Goal: Task Accomplishment & Management: Manage account settings

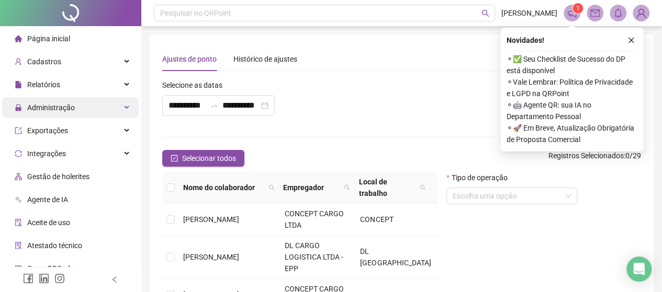
click at [61, 109] on span "Administração" at bounding box center [51, 108] width 48 height 8
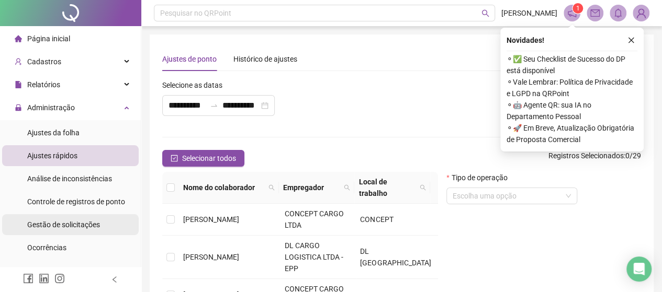
click at [76, 216] on div "Gestão de solicitações" at bounding box center [63, 224] width 73 height 21
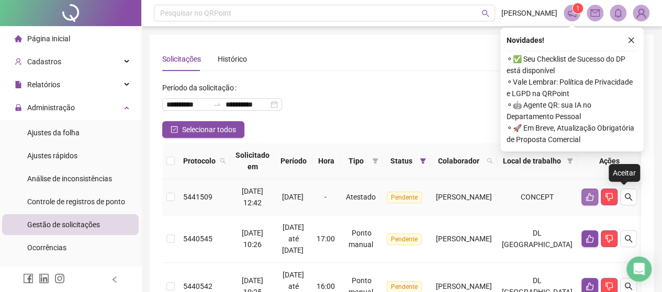
click at [598, 201] on button "button" at bounding box center [589, 197] width 17 height 17
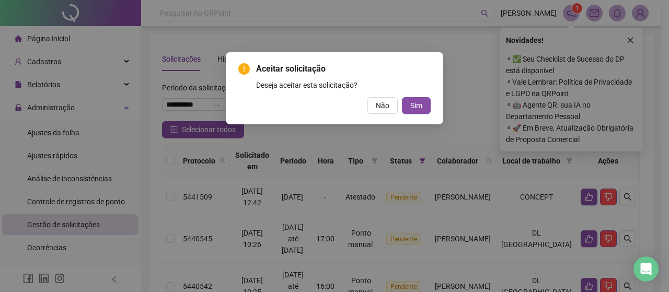
drag, startPoint x: 416, startPoint y: 92, endPoint x: 408, endPoint y: 88, distance: 8.7
click at [407, 88] on div "Aceitar solicitação Deseja aceitar esta solicitação? Não Sim" at bounding box center [334, 88] width 192 height 51
click at [420, 111] on button "Sim" at bounding box center [416, 105] width 29 height 17
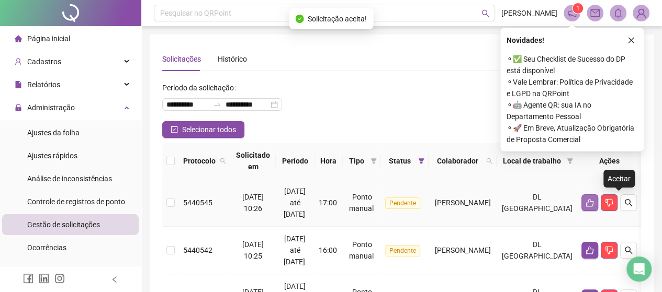
click at [598, 209] on button "button" at bounding box center [589, 203] width 17 height 17
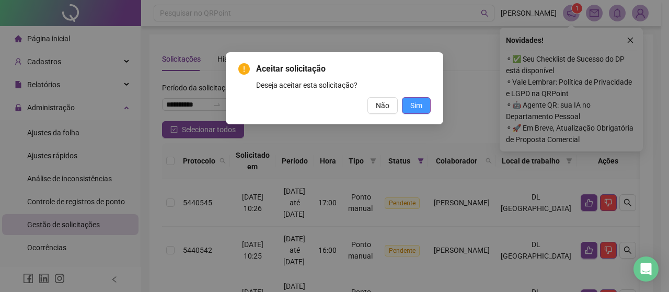
click at [424, 106] on button "Sim" at bounding box center [416, 105] width 29 height 17
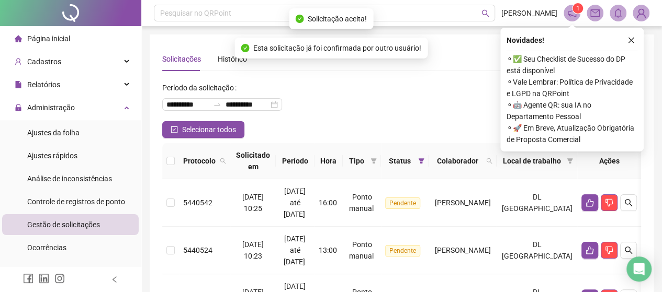
drag, startPoint x: 632, startPoint y: 39, endPoint x: 611, endPoint y: 108, distance: 72.1
click at [632, 39] on icon "close" at bounding box center [630, 40] width 7 height 7
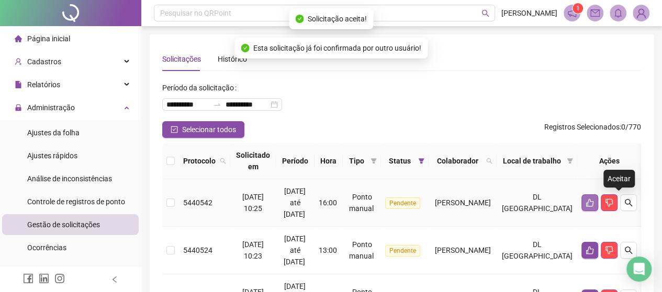
click at [594, 204] on icon "like" at bounding box center [589, 203] width 8 height 8
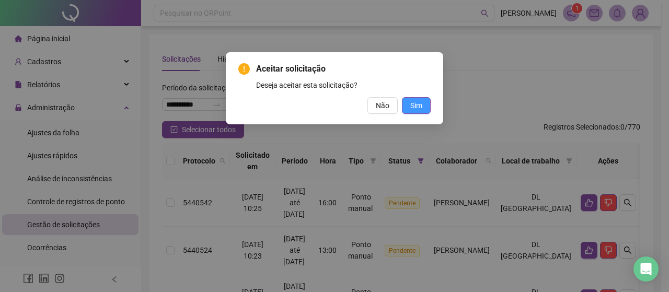
click at [418, 110] on span "Sim" at bounding box center [417, 106] width 12 height 12
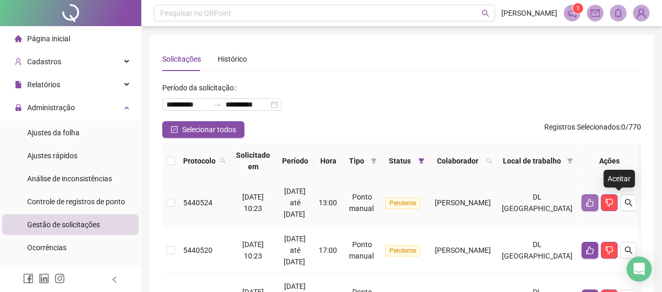
click at [594, 203] on icon "like" at bounding box center [589, 203] width 8 height 8
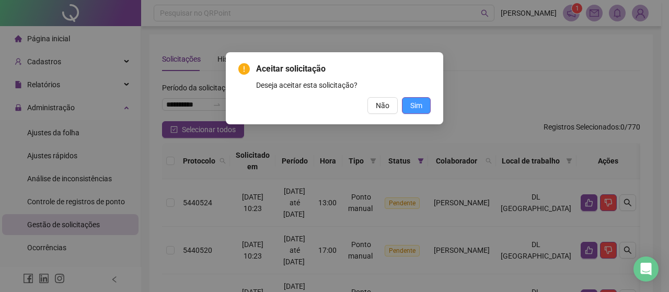
click at [419, 101] on span "Sim" at bounding box center [417, 106] width 12 height 12
click at [419, 102] on span "Sim" at bounding box center [417, 106] width 12 height 12
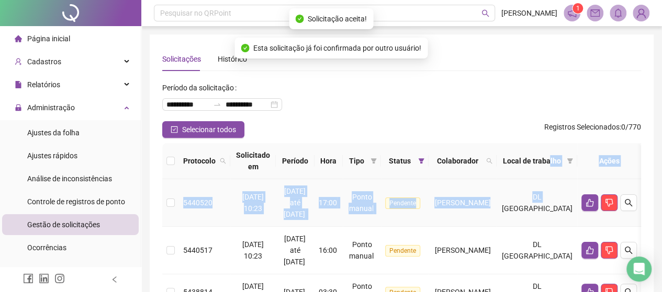
drag, startPoint x: 582, startPoint y: 179, endPoint x: 577, endPoint y: 177, distance: 5.4
click at [577, 177] on th "Local de trabalho" at bounding box center [536, 161] width 81 height 36
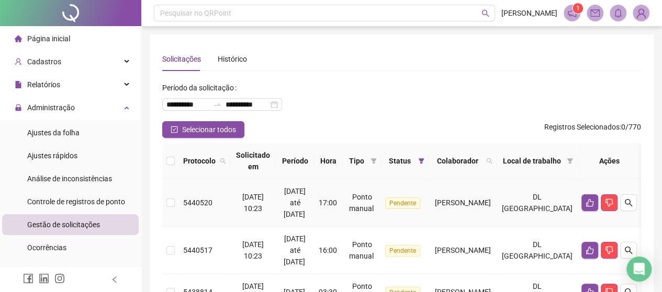
click at [620, 214] on td at bounding box center [609, 203] width 64 height 48
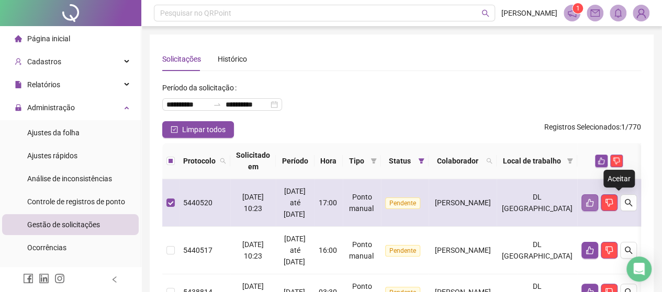
click at [594, 199] on icon "like" at bounding box center [589, 203] width 8 height 8
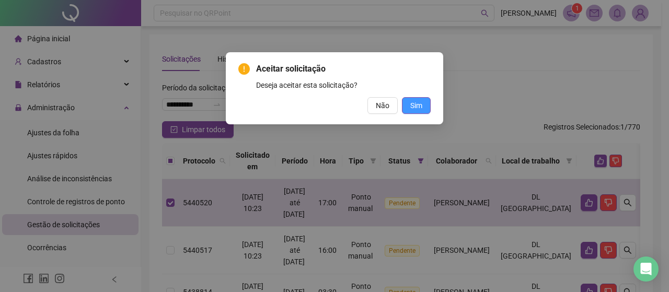
click at [422, 101] on span "Sim" at bounding box center [417, 106] width 12 height 12
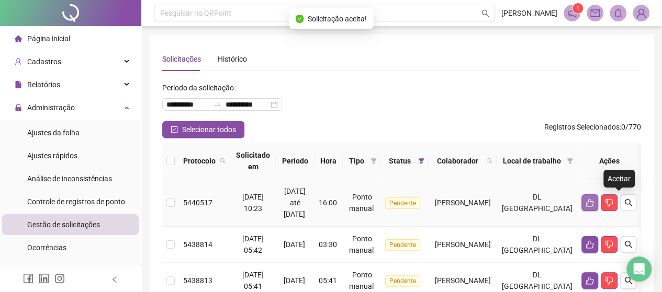
click at [594, 201] on icon "like" at bounding box center [589, 203] width 8 height 8
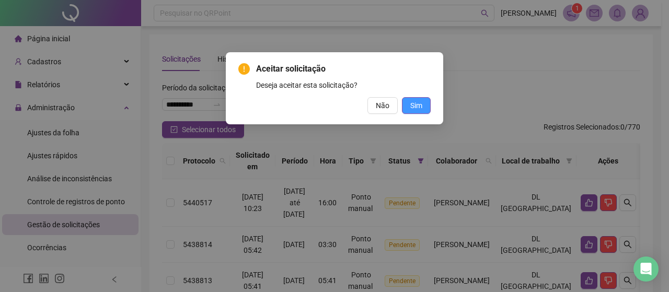
click at [414, 106] on span "Sim" at bounding box center [417, 106] width 12 height 12
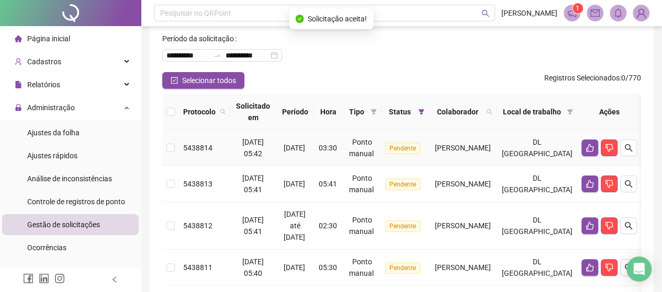
scroll to position [105, 0]
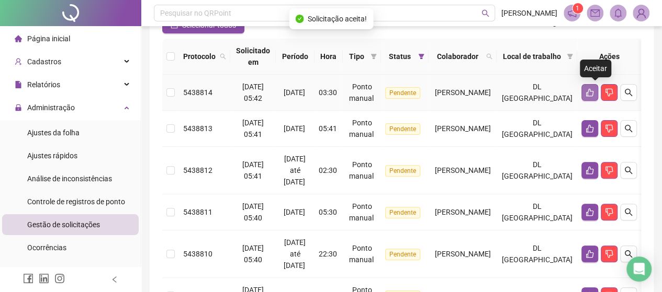
click at [594, 89] on icon "like" at bounding box center [589, 92] width 8 height 8
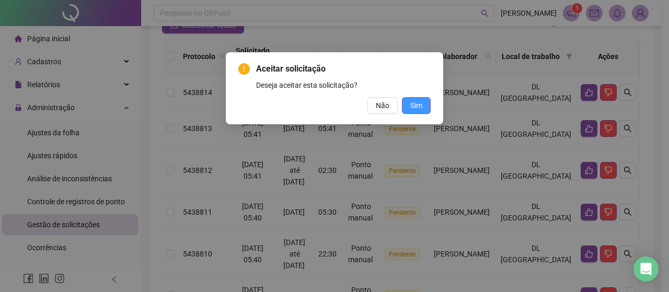
click at [419, 102] on span "Sim" at bounding box center [417, 106] width 12 height 12
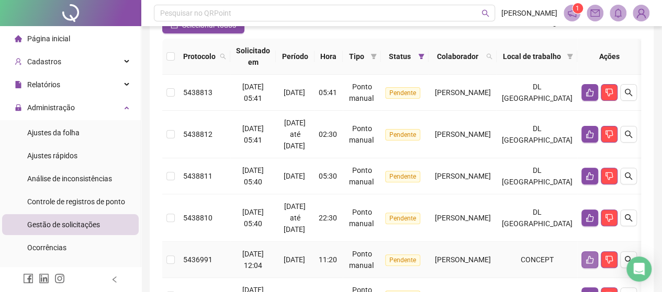
click at [594, 258] on icon "like" at bounding box center [589, 260] width 8 height 8
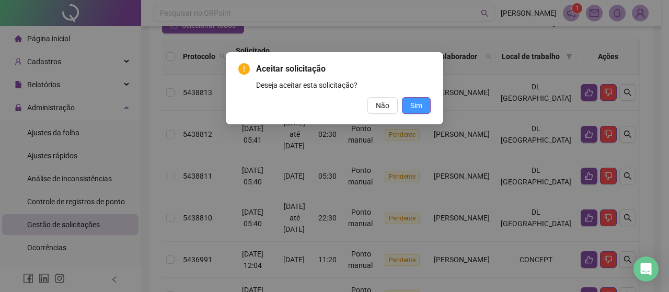
click at [410, 110] on button "Sim" at bounding box center [416, 105] width 29 height 17
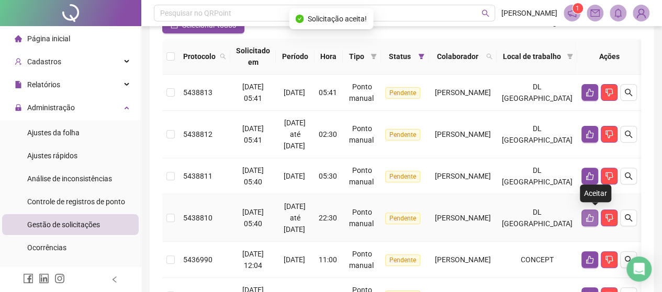
click at [594, 214] on icon "like" at bounding box center [589, 218] width 8 height 8
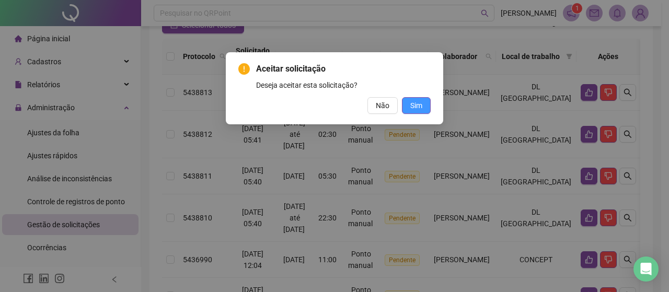
click at [415, 104] on span "Sim" at bounding box center [417, 106] width 12 height 12
click at [417, 103] on span "Sim" at bounding box center [417, 106] width 12 height 12
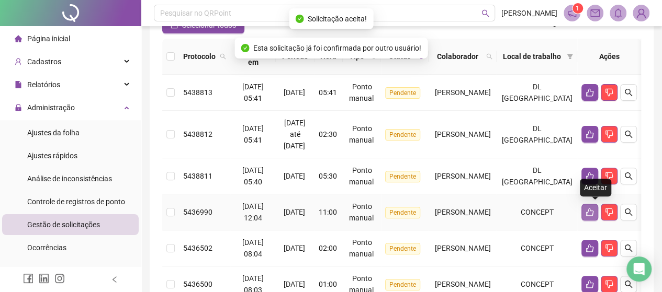
click at [590, 212] on icon "like" at bounding box center [589, 212] width 8 height 8
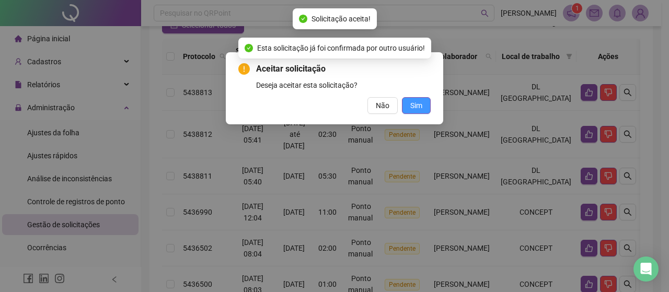
click at [410, 102] on button "Sim" at bounding box center [416, 105] width 29 height 17
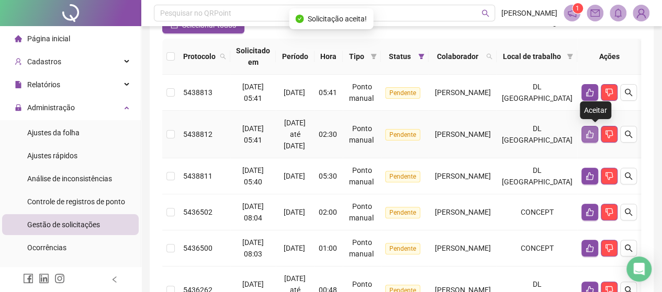
click at [594, 130] on icon "like" at bounding box center [589, 134] width 8 height 8
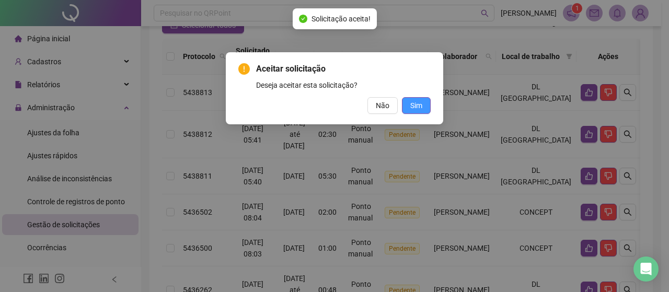
click at [413, 107] on span "Sim" at bounding box center [417, 106] width 12 height 12
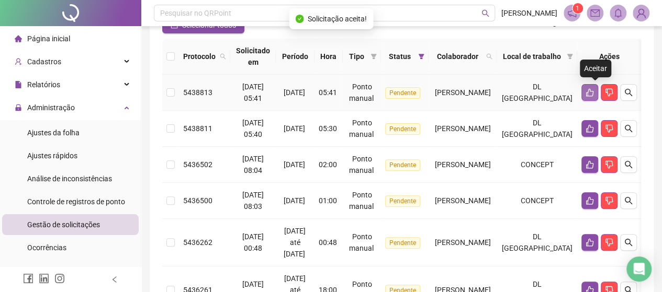
click at [591, 97] on button "button" at bounding box center [589, 92] width 17 height 17
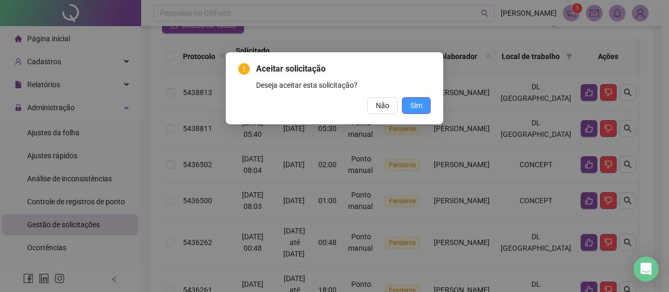
click at [414, 109] on span "Sim" at bounding box center [417, 106] width 12 height 12
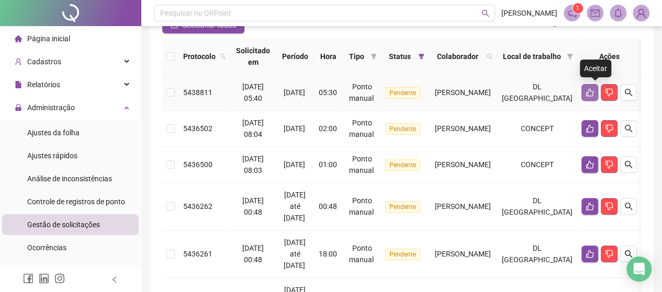
click at [593, 100] on button "button" at bounding box center [589, 92] width 17 height 17
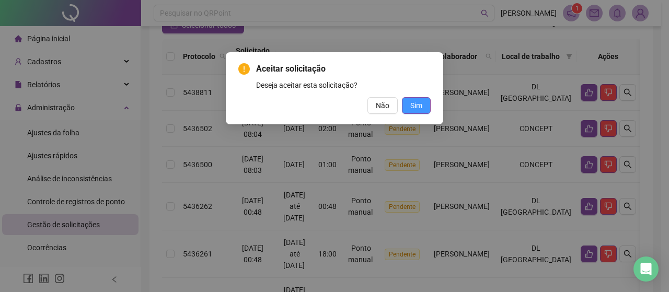
click at [413, 103] on span "Sim" at bounding box center [417, 106] width 12 height 12
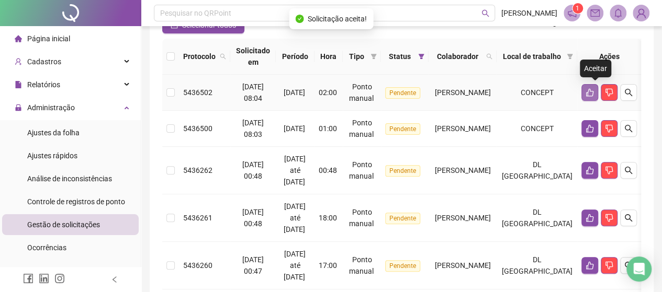
click at [597, 87] on button "button" at bounding box center [589, 92] width 17 height 17
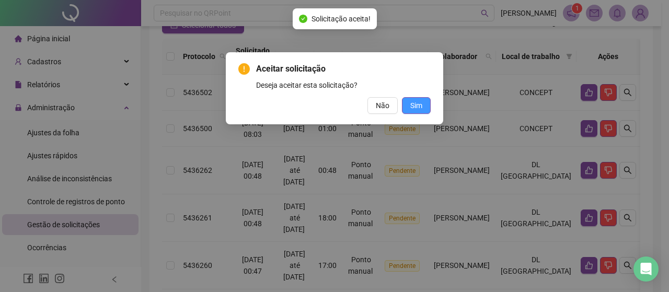
click at [428, 102] on button "Sim" at bounding box center [416, 105] width 29 height 17
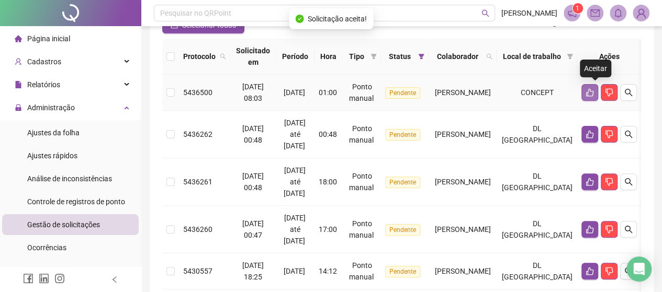
click at [597, 87] on button "button" at bounding box center [589, 92] width 17 height 17
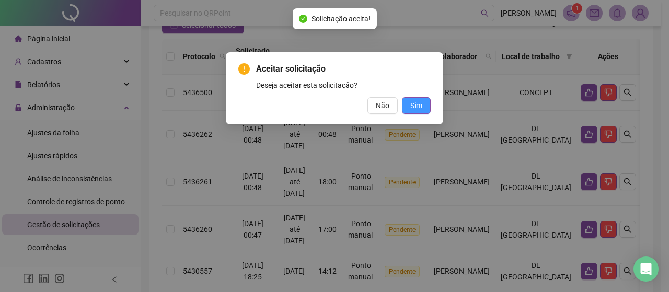
click at [418, 109] on span "Sim" at bounding box center [417, 106] width 12 height 12
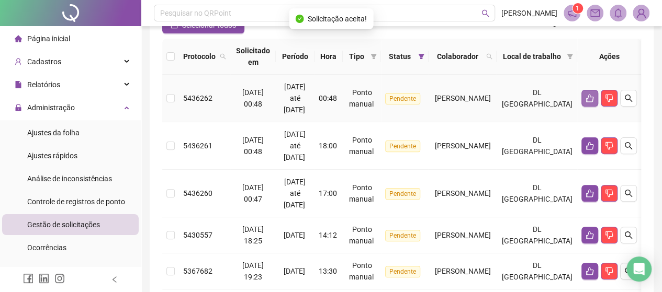
click at [597, 93] on button "button" at bounding box center [589, 98] width 17 height 17
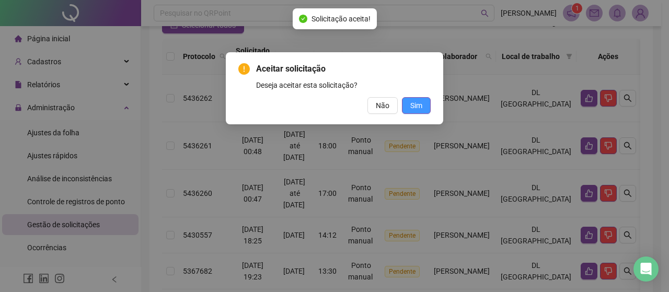
click at [416, 108] on span "Sim" at bounding box center [417, 106] width 12 height 12
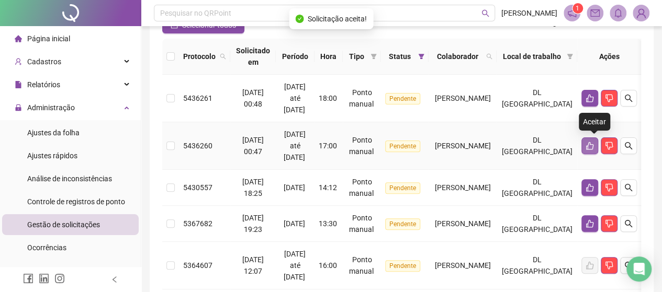
click at [592, 147] on icon "like" at bounding box center [589, 146] width 7 height 8
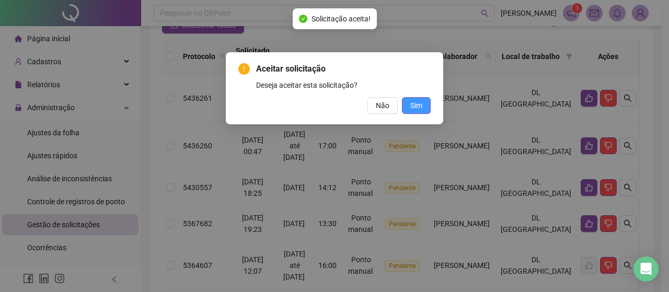
click at [419, 106] on span "Sim" at bounding box center [417, 106] width 12 height 12
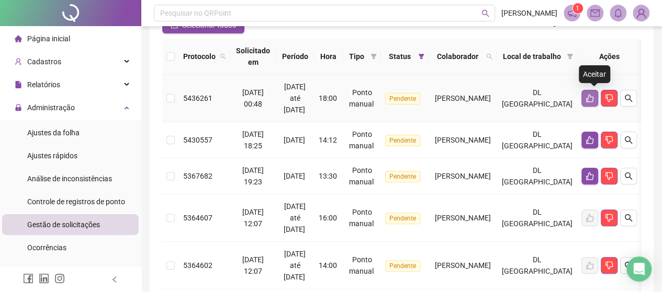
click at [593, 95] on icon "like" at bounding box center [589, 99] width 7 height 8
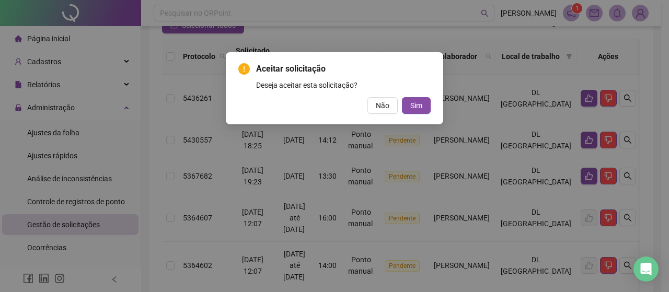
click at [418, 115] on div "Aceitar solicitação Deseja aceitar esta solicitação? Não Sim" at bounding box center [335, 88] width 218 height 72
click at [419, 103] on span "Sim" at bounding box center [417, 106] width 12 height 12
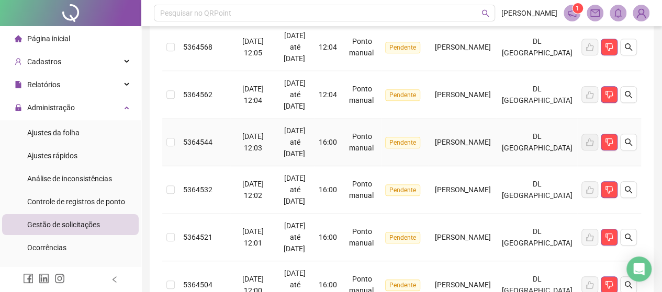
scroll to position [519, 0]
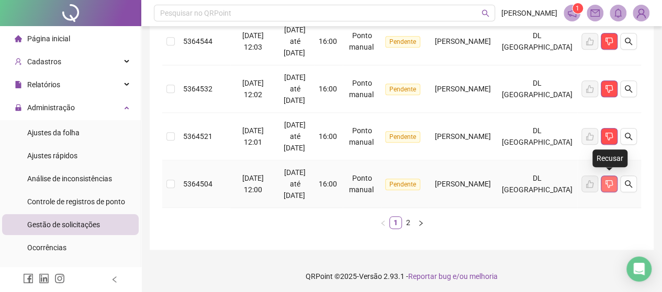
click at [609, 180] on icon "dislike" at bounding box center [608, 184] width 7 height 8
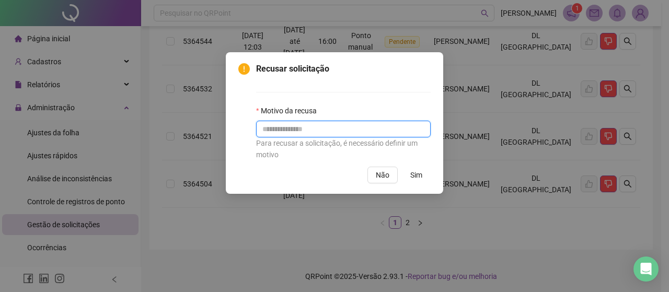
click at [279, 134] on input "text" at bounding box center [343, 129] width 175 height 17
type input "**********"
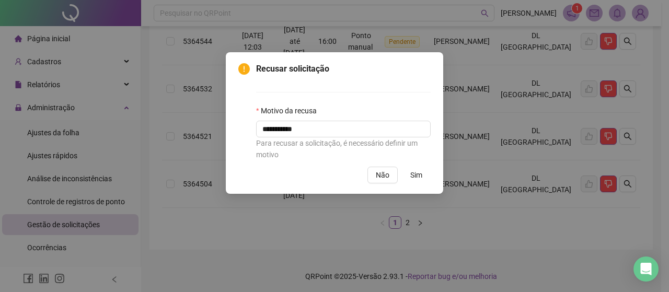
click at [414, 175] on span "Sim" at bounding box center [417, 175] width 12 height 12
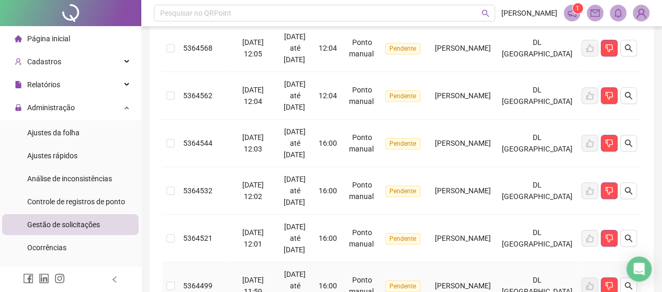
scroll to position [415, 0]
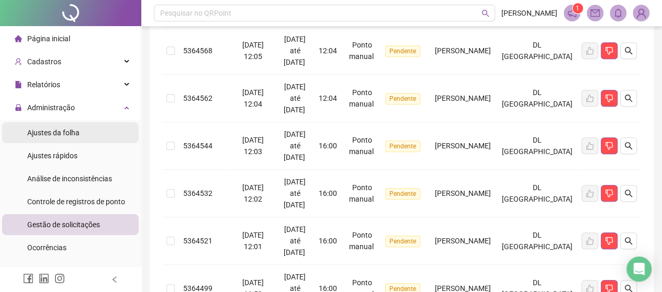
click at [61, 133] on span "Ajustes da folha" at bounding box center [53, 133] width 52 height 8
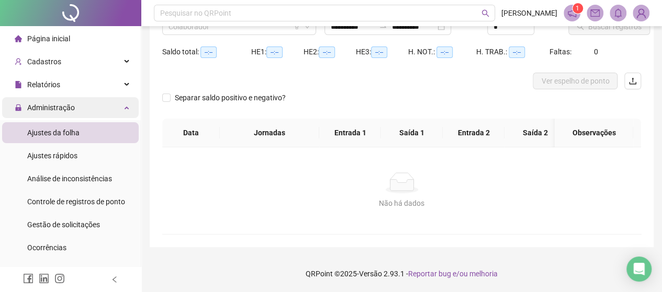
scroll to position [101, 0]
type input "**********"
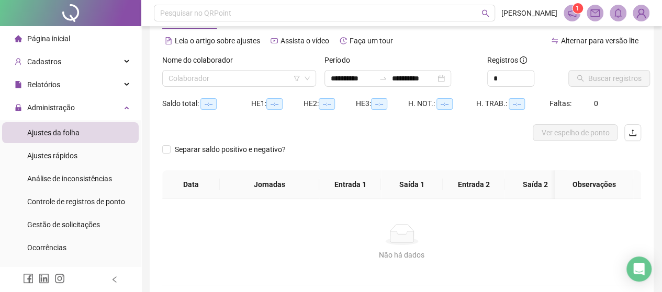
scroll to position [0, 0]
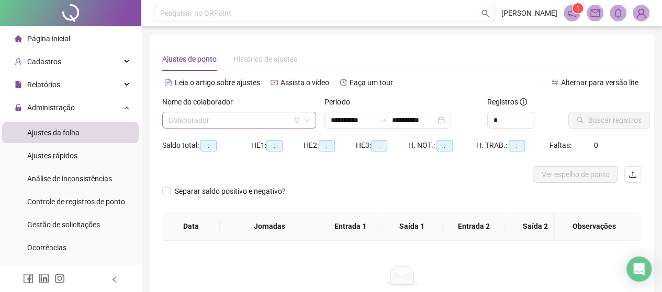
click at [248, 119] on input "search" at bounding box center [234, 120] width 132 height 16
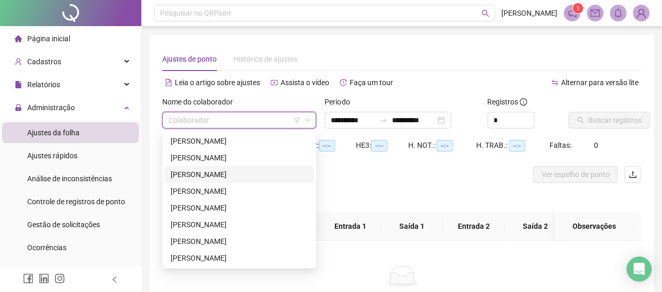
click at [210, 181] on div "[PERSON_NAME]" at bounding box center [239, 174] width 150 height 17
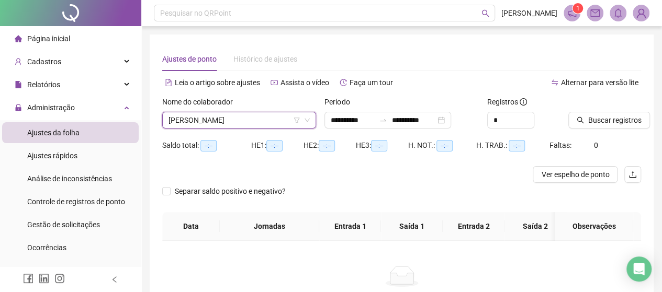
click at [220, 119] on span "[PERSON_NAME]" at bounding box center [238, 120] width 141 height 16
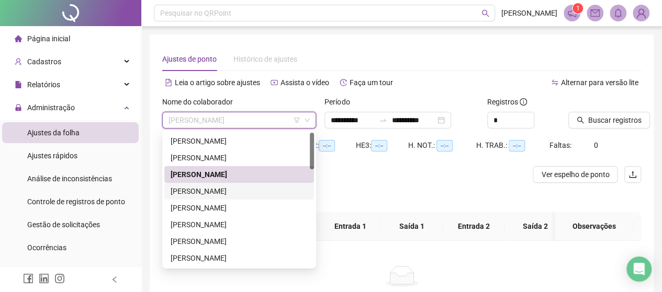
click at [211, 187] on div "[PERSON_NAME]" at bounding box center [238, 192] width 137 height 12
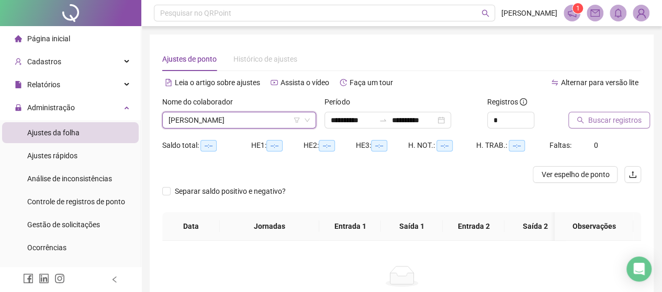
click at [598, 124] on button "Buscar registros" at bounding box center [609, 120] width 82 height 17
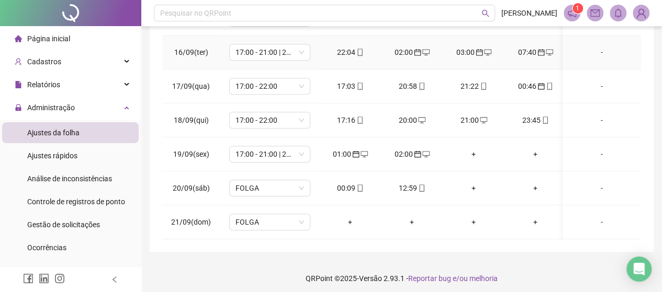
scroll to position [242, 0]
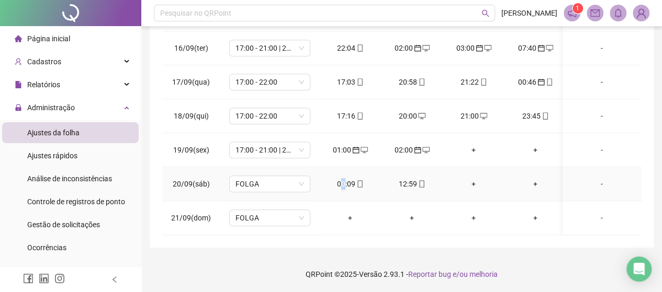
click at [343, 178] on div "00:09" at bounding box center [349, 184] width 45 height 12
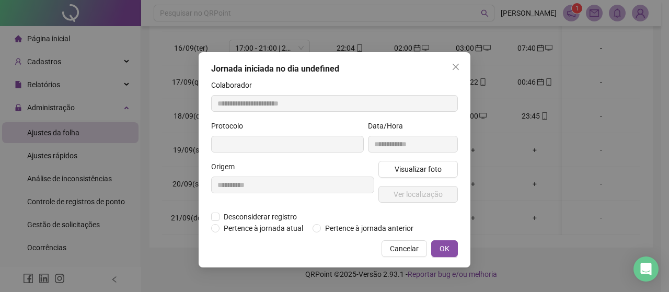
type input "**********"
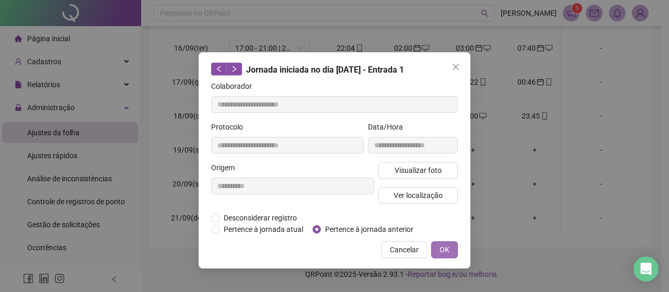
click at [448, 242] on button "OK" at bounding box center [444, 250] width 27 height 17
click at [450, 249] on div "**********" at bounding box center [334, 146] width 669 height 292
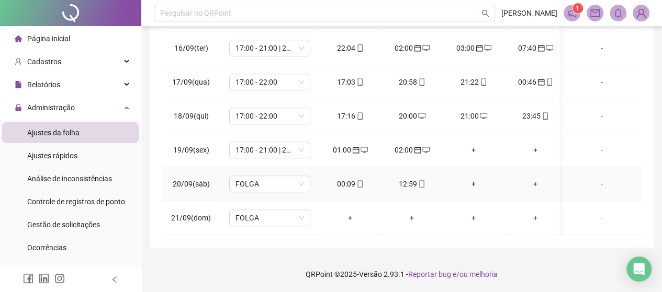
click at [408, 178] on div "12:59" at bounding box center [411, 184] width 45 height 12
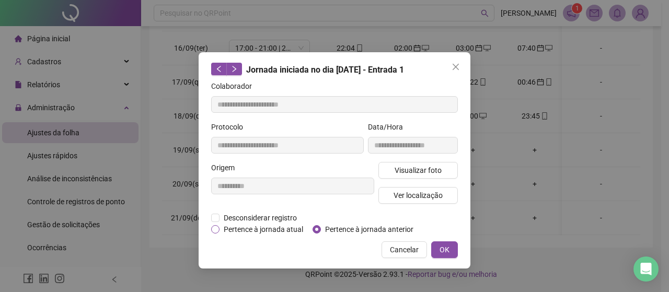
type input "**********"
click at [440, 249] on span "OK" at bounding box center [445, 250] width 10 height 12
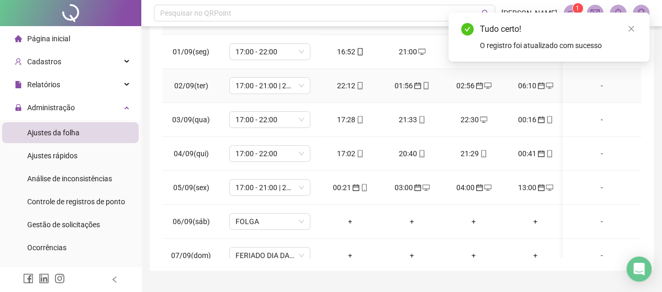
scroll to position [189, 0]
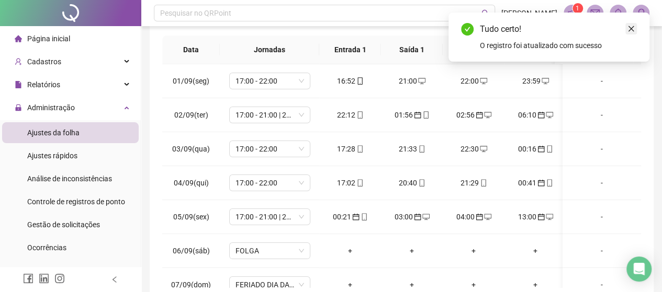
click at [635, 32] on link "Close" at bounding box center [631, 29] width 12 height 12
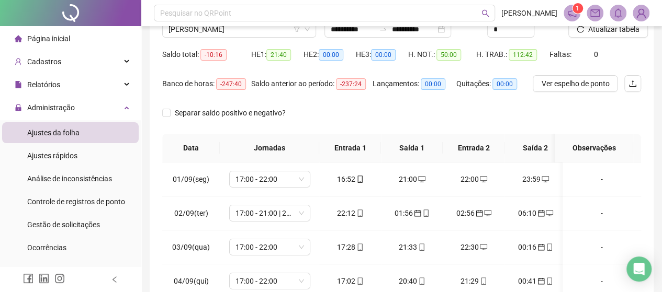
scroll to position [0, 0]
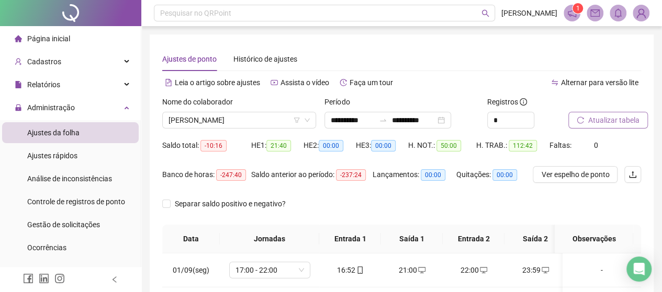
click at [594, 128] on button "Atualizar tabela" at bounding box center [607, 120] width 79 height 17
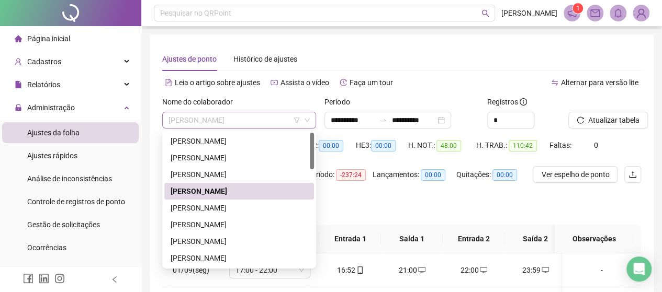
click at [262, 116] on span "[PERSON_NAME]" at bounding box center [238, 120] width 141 height 16
click at [211, 222] on div "[PERSON_NAME]" at bounding box center [238, 225] width 137 height 12
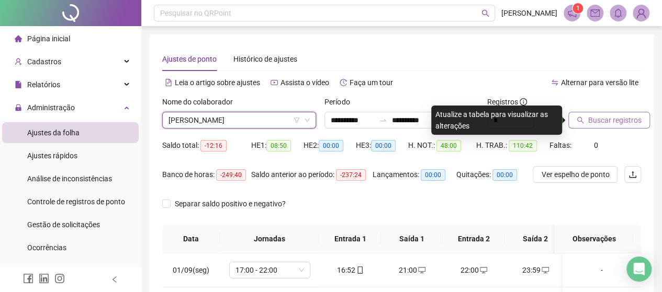
click at [593, 119] on span "Buscar registros" at bounding box center [614, 121] width 53 height 12
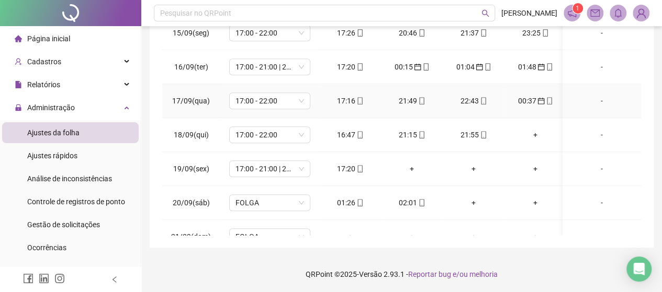
scroll to position [495, 0]
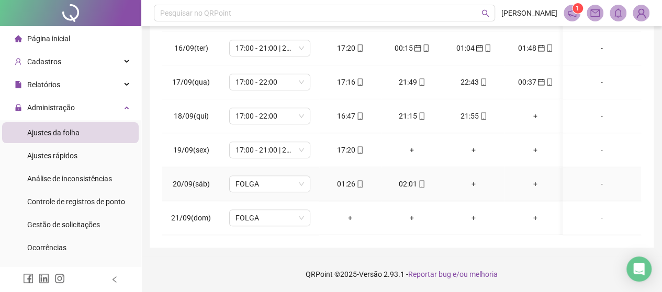
drag, startPoint x: 349, startPoint y: 178, endPoint x: 344, endPoint y: 172, distance: 8.6
click at [344, 178] on div "01:26" at bounding box center [349, 184] width 45 height 12
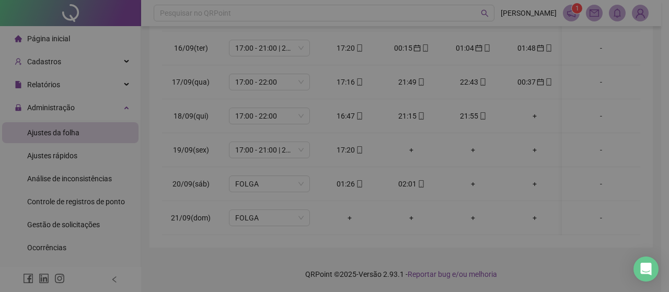
type input "**********"
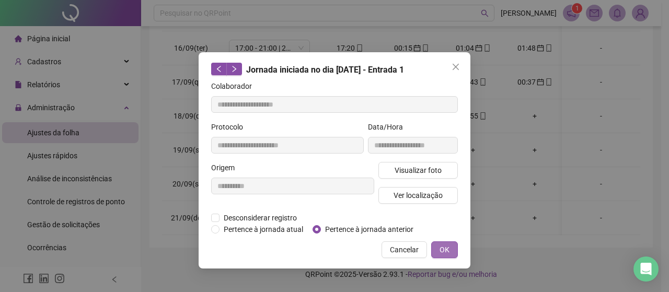
click at [445, 245] on span "OK" at bounding box center [445, 250] width 10 height 12
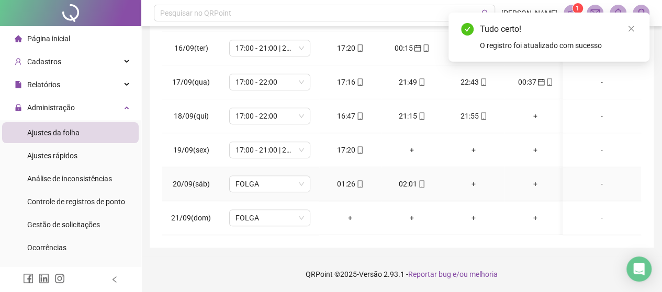
click at [408, 178] on div "02:01" at bounding box center [411, 184] width 45 height 12
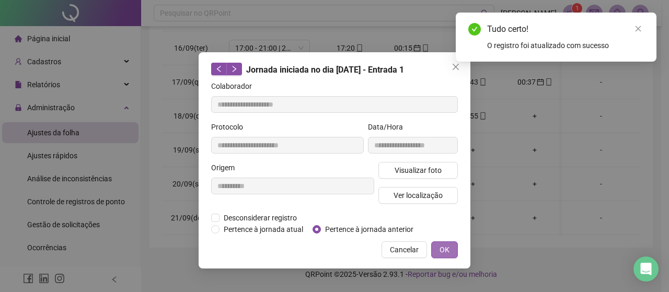
type input "**********"
click at [450, 247] on button "OK" at bounding box center [444, 250] width 27 height 17
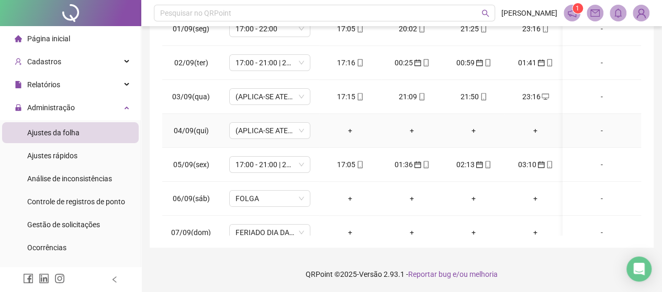
scroll to position [0, 0]
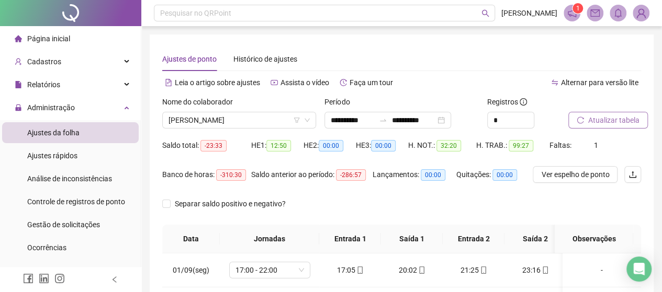
click at [613, 124] on span "Atualizar tabela" at bounding box center [613, 121] width 51 height 12
click at [605, 116] on span "Atualizar tabela" at bounding box center [613, 121] width 51 height 12
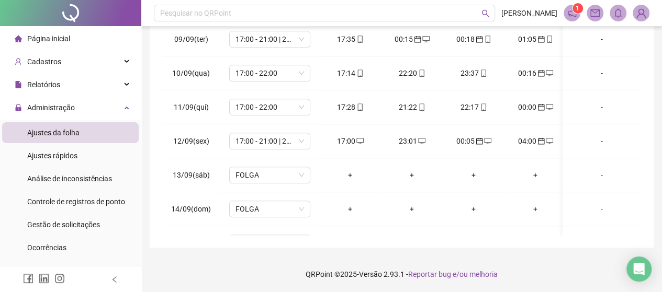
scroll to position [495, 0]
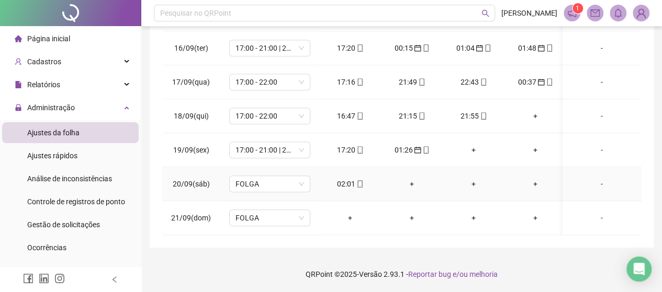
drag, startPoint x: 344, startPoint y: 175, endPoint x: 331, endPoint y: 176, distance: 13.6
click at [331, 178] on div "02:01" at bounding box center [349, 184] width 45 height 12
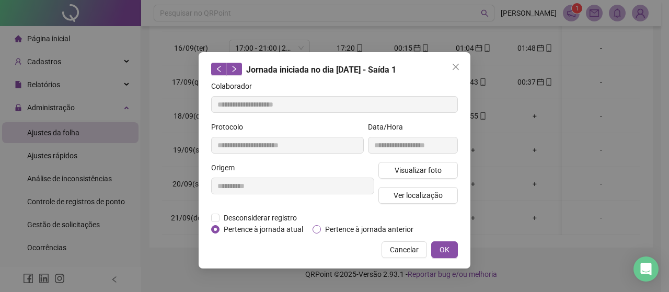
click at [321, 226] on label "Pertence à jornada anterior" at bounding box center [365, 230] width 105 height 12
click at [447, 247] on span "OK" at bounding box center [445, 250] width 10 height 12
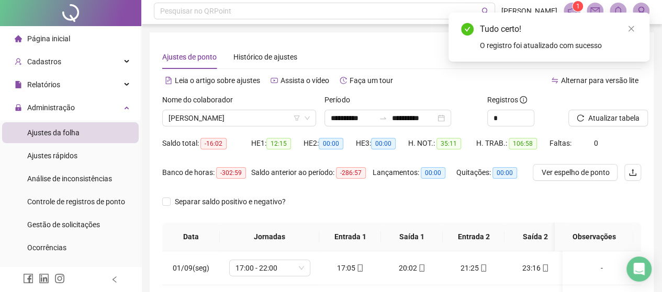
scroll to position [0, 0]
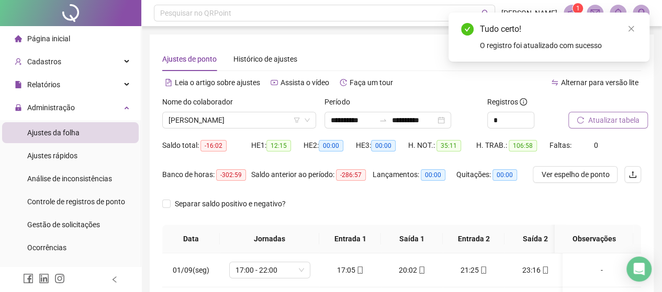
click at [600, 124] on span "Atualizar tabela" at bounding box center [613, 121] width 51 height 12
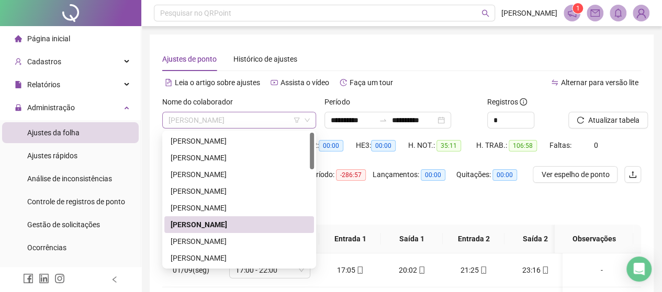
click at [254, 122] on span "[PERSON_NAME]" at bounding box center [238, 120] width 141 height 16
click at [208, 257] on div "[PERSON_NAME]" at bounding box center [238, 259] width 137 height 12
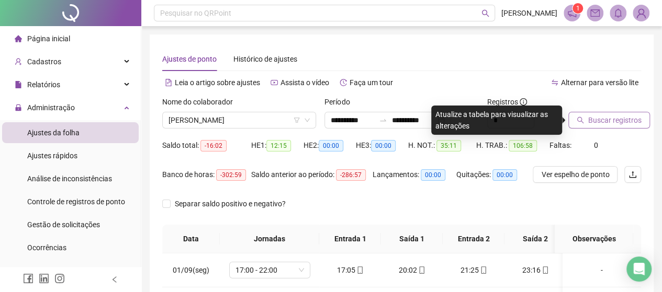
click at [607, 124] on span "Buscar registros" at bounding box center [614, 121] width 53 height 12
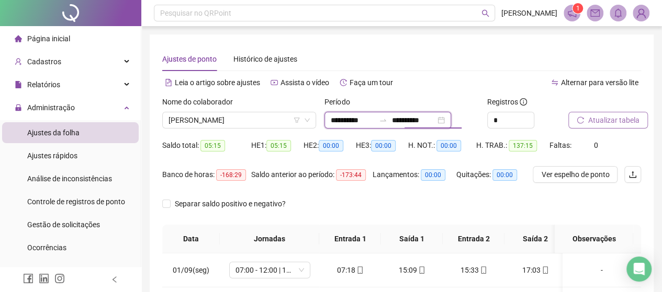
click at [419, 123] on input "**********" at bounding box center [413, 121] width 44 height 12
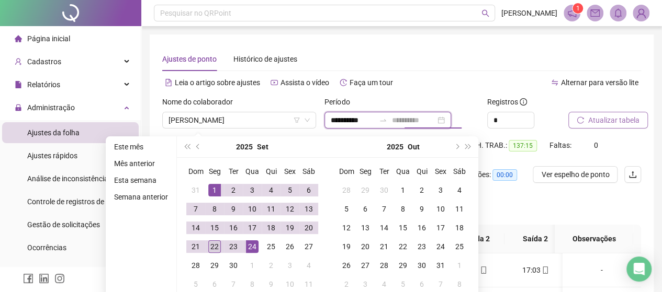
type input "**********"
click at [217, 248] on div "22" at bounding box center [214, 247] width 13 height 13
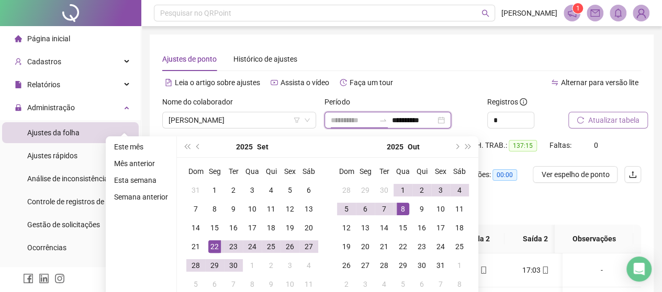
type input "**********"
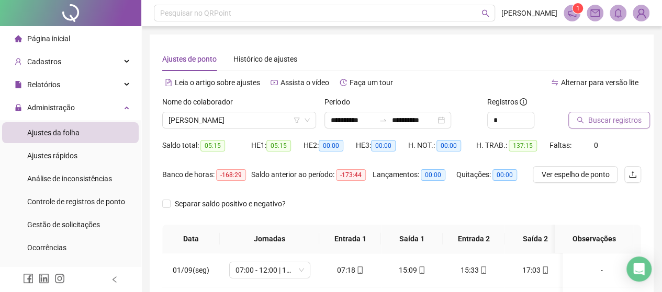
click at [607, 123] on span "Buscar registros" at bounding box center [614, 121] width 53 height 12
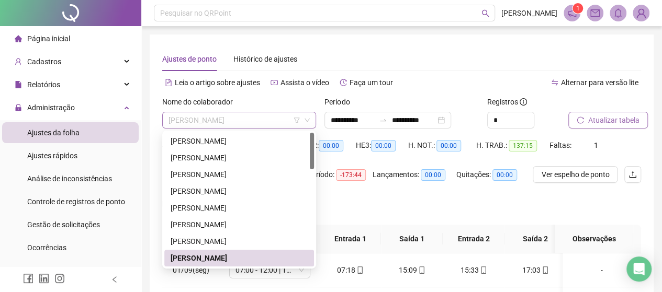
click at [209, 122] on span "[PERSON_NAME]" at bounding box center [238, 120] width 141 height 16
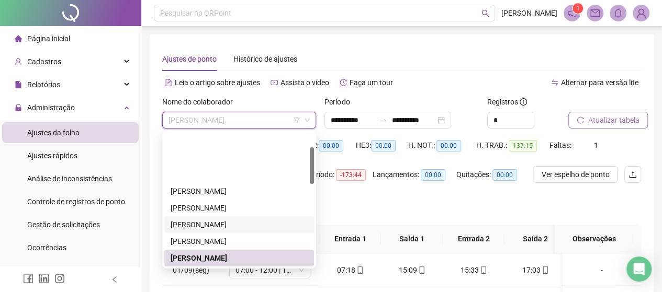
scroll to position [52, 0]
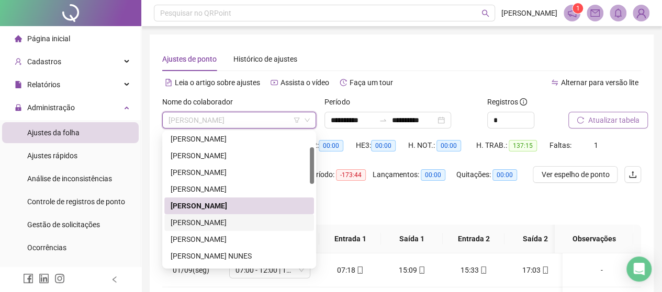
click at [218, 226] on div "[PERSON_NAME]" at bounding box center [238, 223] width 137 height 12
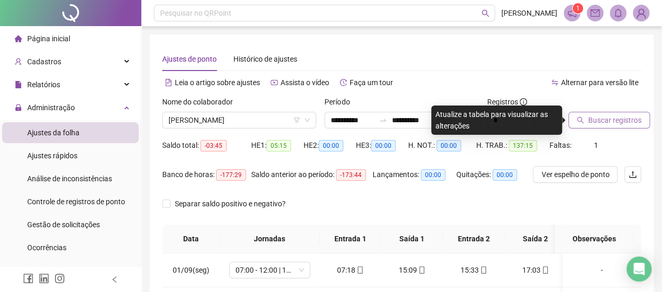
click at [605, 119] on span "Buscar registros" at bounding box center [614, 121] width 53 height 12
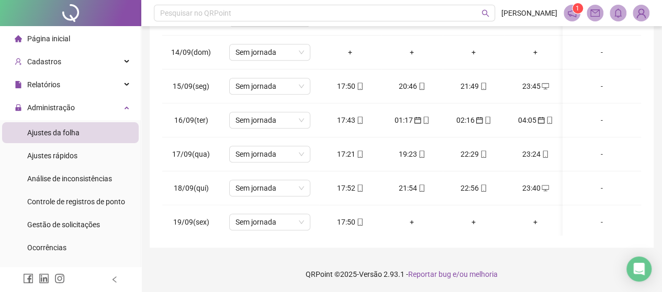
scroll to position [529, 0]
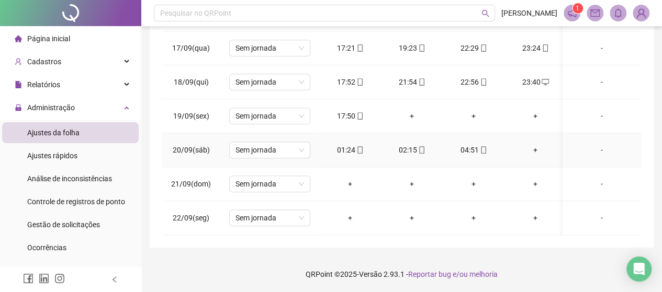
click at [351, 144] on div "01:24" at bounding box center [349, 150] width 45 height 12
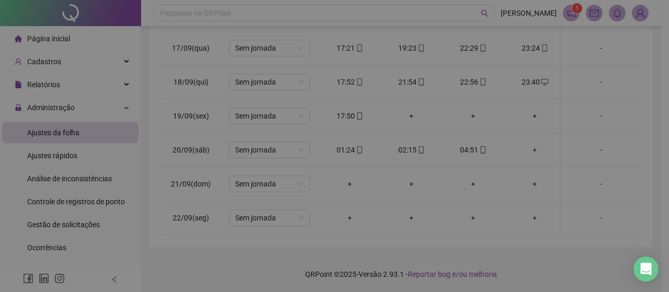
type input "**********"
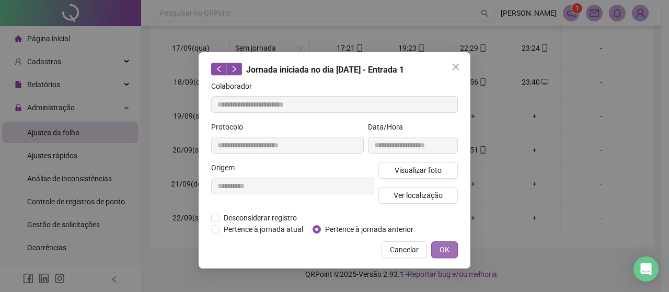
click at [445, 249] on span "OK" at bounding box center [445, 250] width 10 height 12
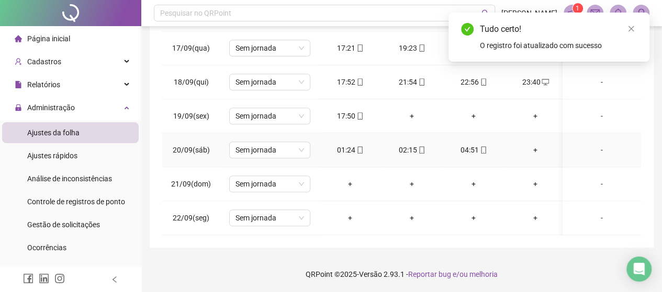
click at [407, 145] on div "02:15" at bounding box center [411, 150] width 45 height 12
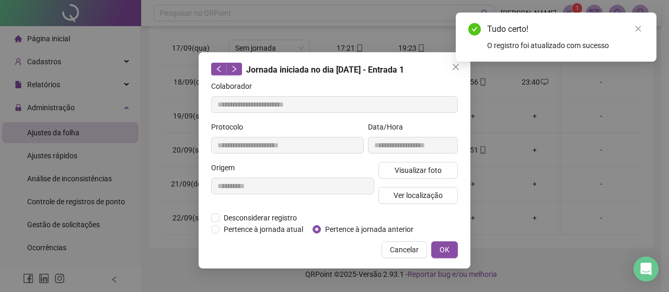
type input "**********"
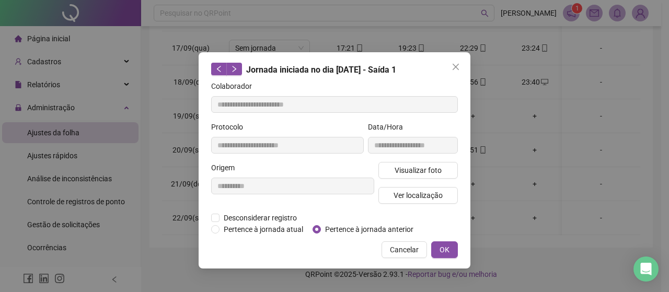
click at [437, 259] on div "**********" at bounding box center [335, 160] width 272 height 217
click at [445, 247] on span "OK" at bounding box center [445, 250] width 10 height 12
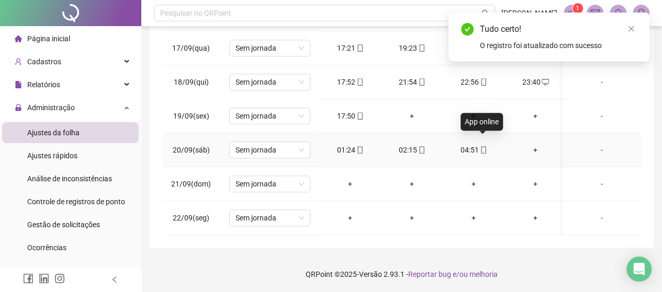
click at [480, 146] on icon "mobile" at bounding box center [483, 149] width 7 height 7
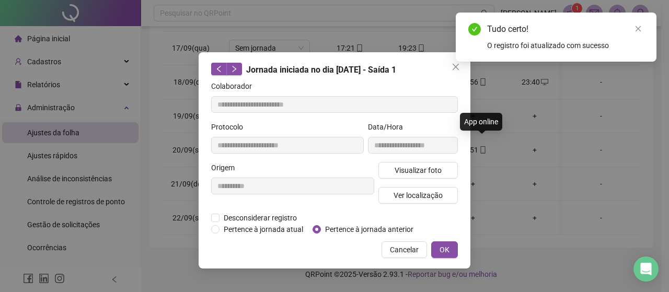
type input "**********"
click at [321, 225] on span "Pertence à jornada anterior" at bounding box center [369, 230] width 97 height 12
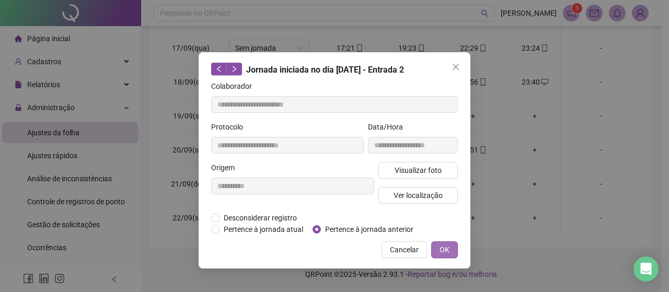
click at [452, 243] on button "OK" at bounding box center [444, 250] width 27 height 17
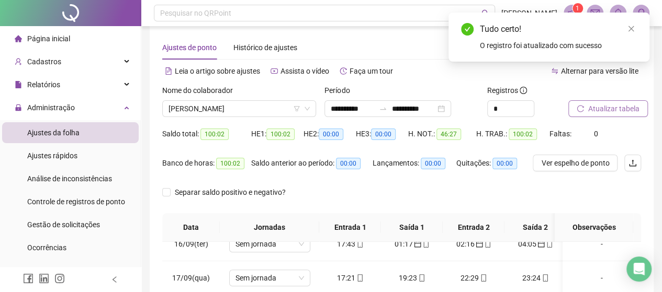
scroll to position [0, 0]
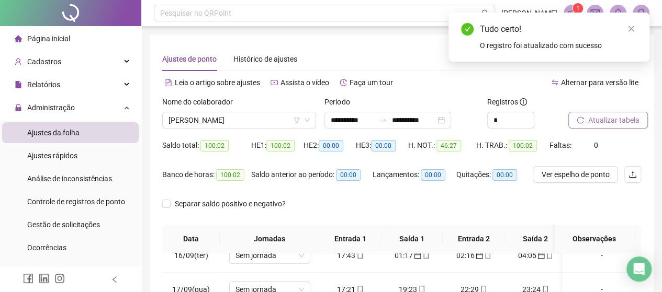
click at [624, 120] on span "Atualizar tabela" at bounding box center [613, 121] width 51 height 12
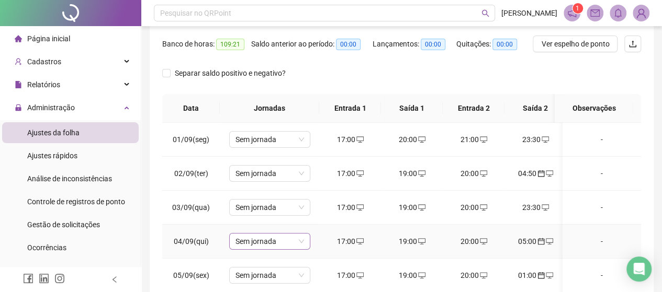
scroll to position [32, 0]
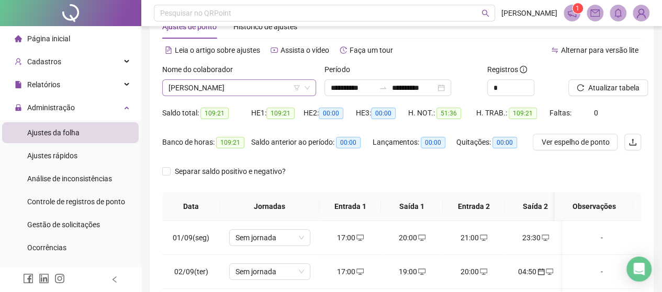
click at [245, 89] on span "[PERSON_NAME]" at bounding box center [238, 88] width 141 height 16
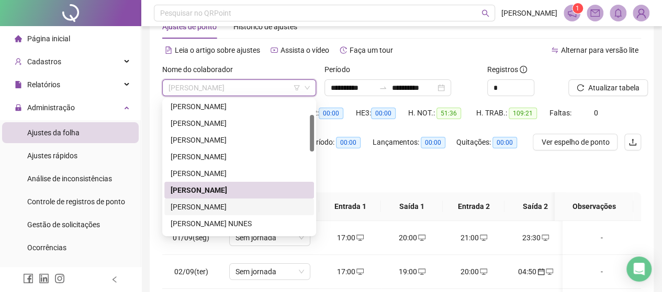
click at [188, 207] on div "[PERSON_NAME]" at bounding box center [238, 207] width 137 height 12
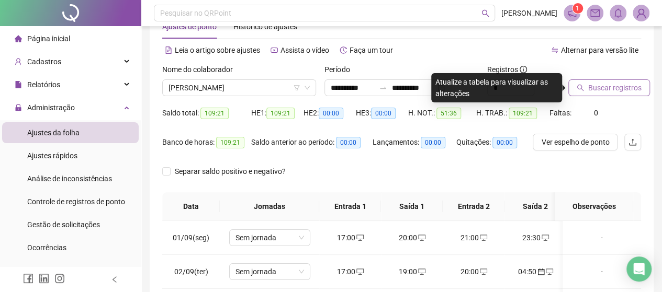
click at [613, 82] on span "Buscar registros" at bounding box center [614, 88] width 53 height 12
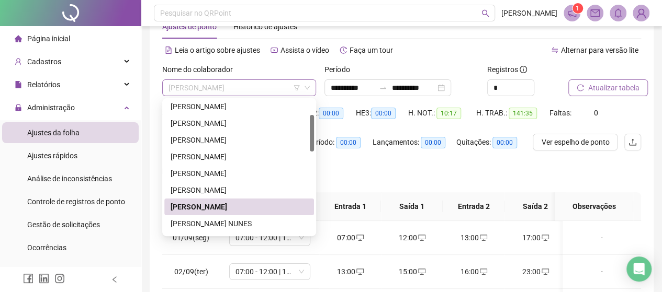
click at [244, 88] on span "[PERSON_NAME]" at bounding box center [238, 88] width 141 height 16
click at [179, 221] on div "[PERSON_NAME] NUNES" at bounding box center [238, 224] width 137 height 12
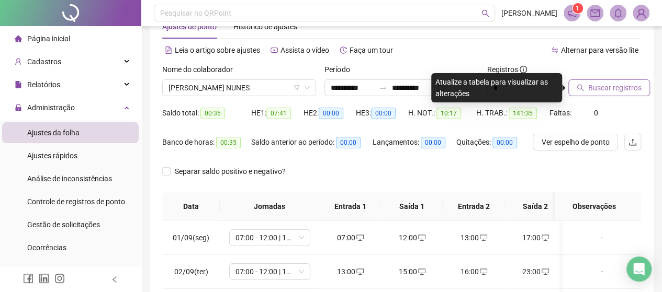
click at [605, 87] on span "Buscar registros" at bounding box center [614, 88] width 53 height 12
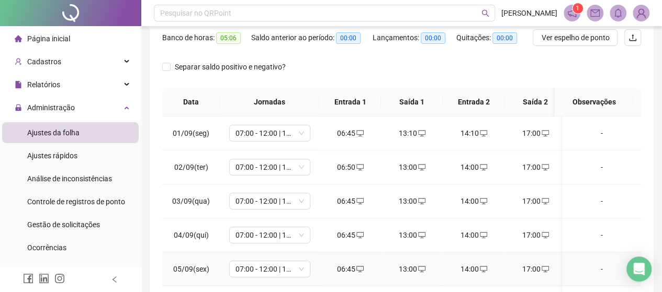
scroll to position [0, 0]
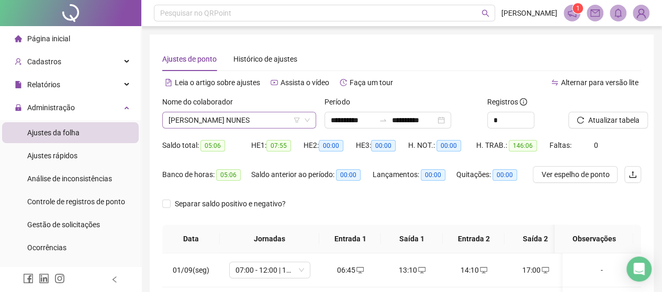
click at [215, 124] on span "[PERSON_NAME] NUNES" at bounding box center [238, 120] width 141 height 16
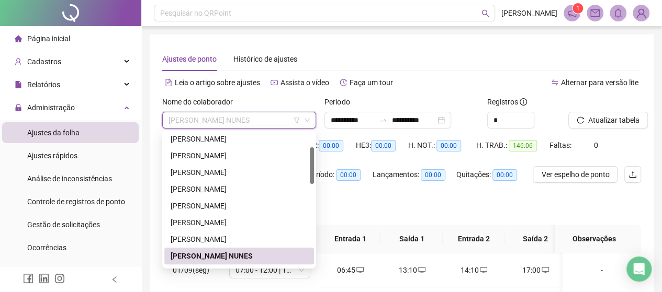
scroll to position [157, 0]
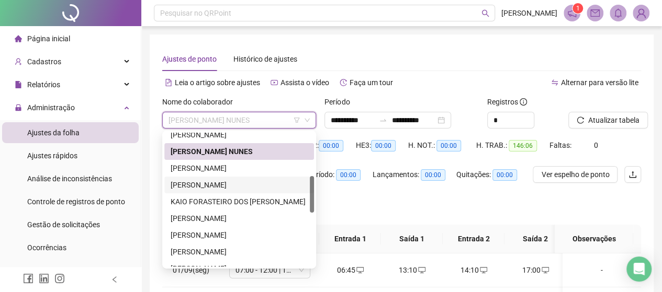
click at [207, 188] on div "[PERSON_NAME]" at bounding box center [238, 185] width 137 height 12
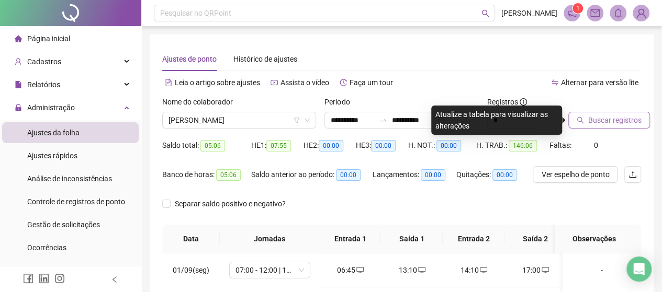
click at [596, 121] on span "Buscar registros" at bounding box center [614, 121] width 53 height 12
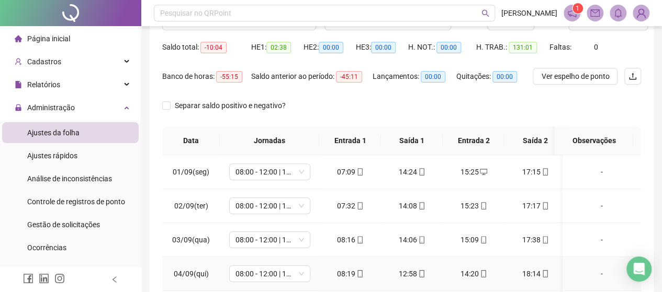
scroll to position [0, 0]
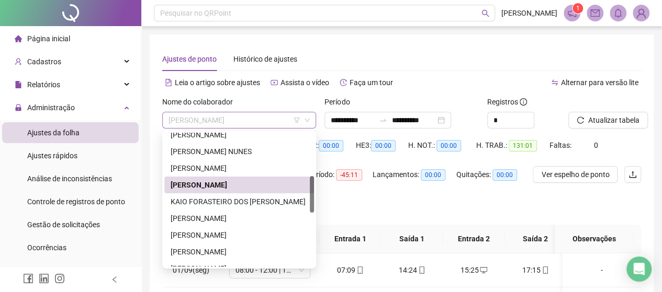
click at [277, 123] on span "[PERSON_NAME]" at bounding box center [238, 120] width 141 height 16
click at [234, 164] on div "[PERSON_NAME]" at bounding box center [238, 169] width 137 height 12
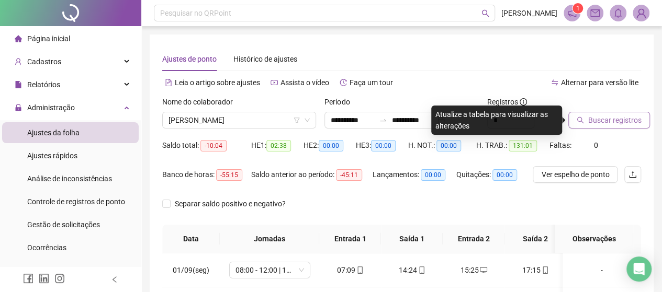
click at [604, 124] on span "Buscar registros" at bounding box center [614, 121] width 53 height 12
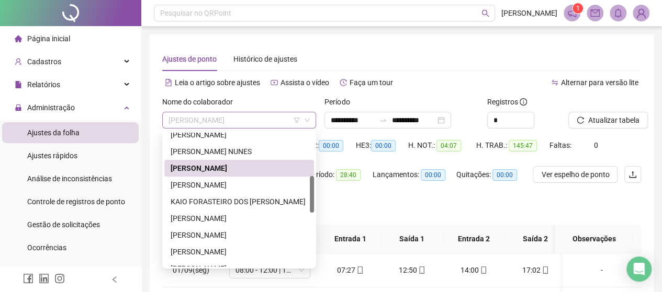
click at [219, 117] on span "[PERSON_NAME]" at bounding box center [238, 120] width 141 height 16
click at [208, 202] on div "KAIO FORASTEIRO DOS [PERSON_NAME]" at bounding box center [238, 202] width 137 height 12
click at [208, 202] on span "Separar saldo positivo e negativo?" at bounding box center [229, 204] width 119 height 12
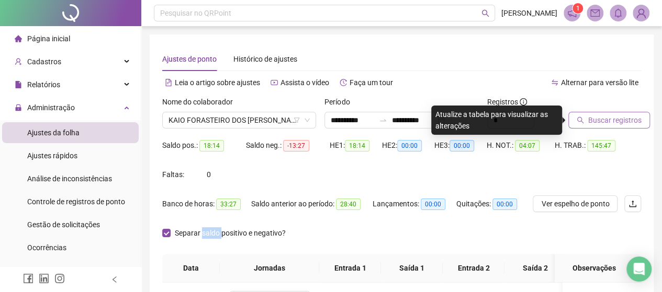
click at [614, 128] on button "Buscar registros" at bounding box center [609, 120] width 82 height 17
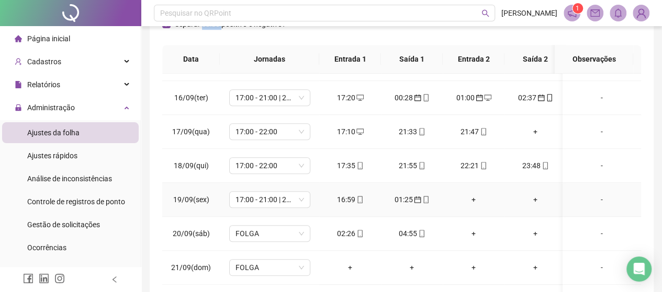
scroll to position [529, 0]
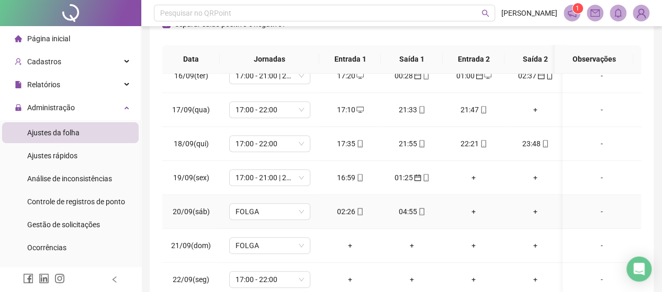
click at [345, 209] on div "02:26" at bounding box center [349, 212] width 45 height 12
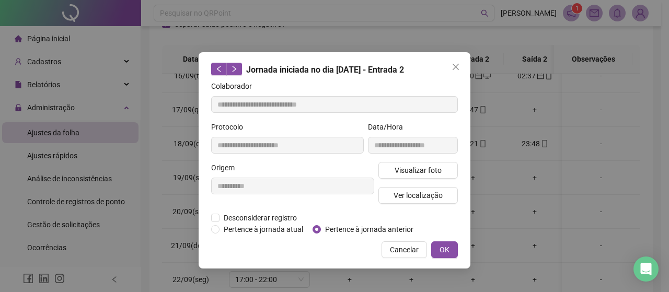
type input "**********"
click at [449, 255] on button "OK" at bounding box center [444, 250] width 27 height 17
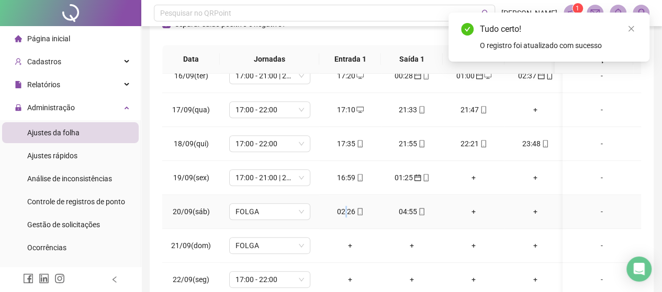
click at [407, 206] on div "04:55" at bounding box center [411, 212] width 45 height 12
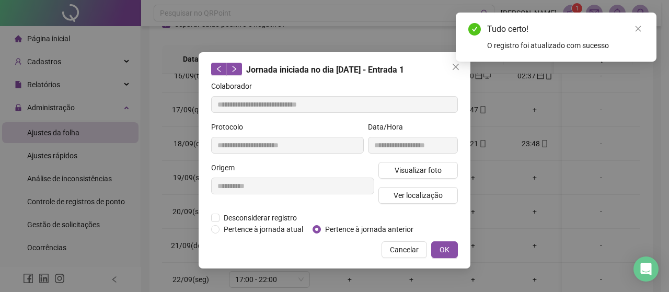
type input "**********"
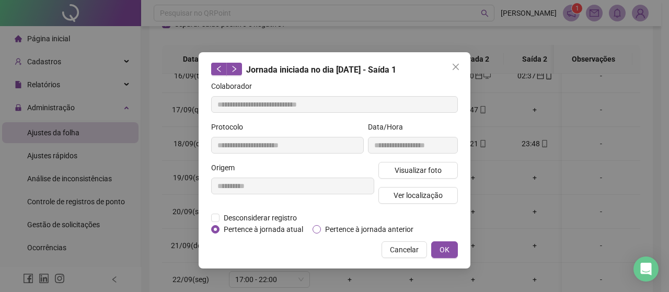
click at [321, 228] on span "Pertence à jornada anterior" at bounding box center [369, 230] width 97 height 12
click at [448, 256] on button "OK" at bounding box center [444, 250] width 27 height 17
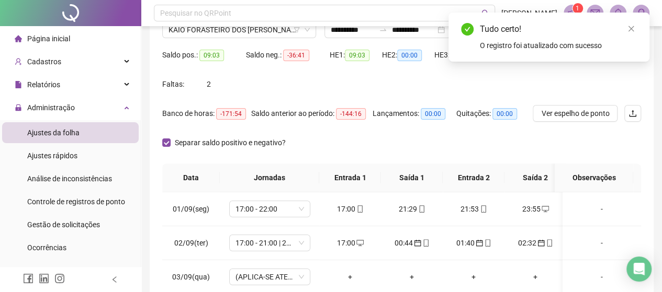
scroll to position [0, 0]
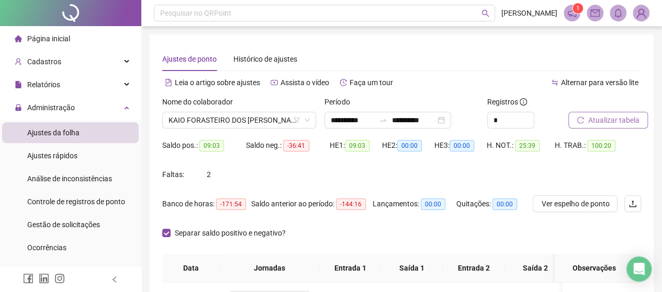
click at [623, 120] on span "Atualizar tabela" at bounding box center [613, 121] width 51 height 12
click at [250, 113] on span "KAIO FORASTEIRO DOS [PERSON_NAME]" at bounding box center [238, 120] width 141 height 16
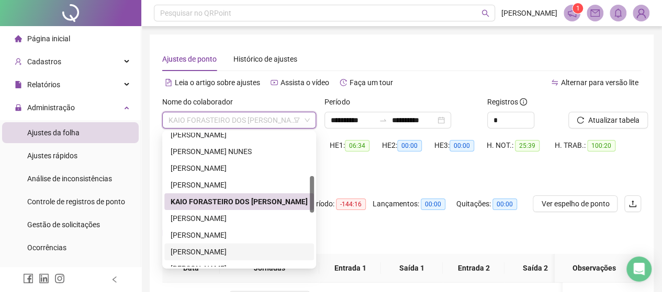
click at [203, 253] on div "[PERSON_NAME]" at bounding box center [238, 252] width 137 height 12
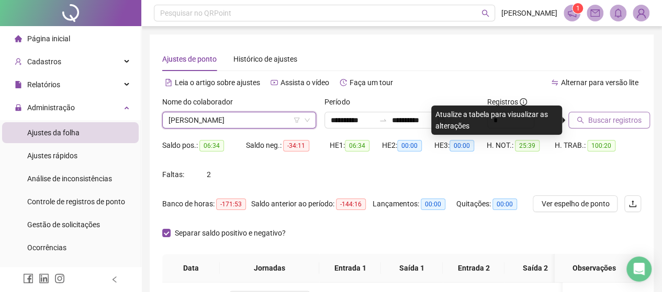
click at [622, 122] on span "Buscar registros" at bounding box center [614, 121] width 53 height 12
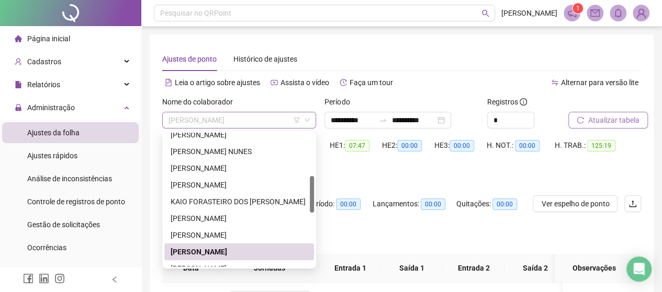
click at [229, 126] on span "[PERSON_NAME]" at bounding box center [238, 120] width 141 height 16
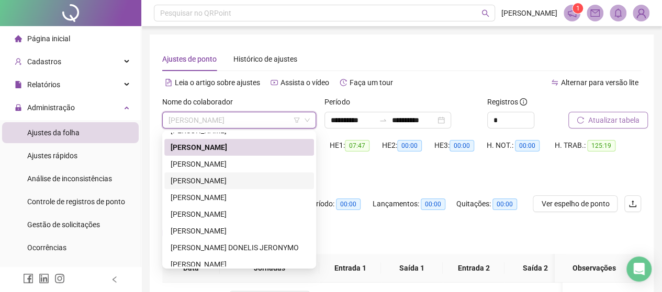
click at [226, 185] on div "[PERSON_NAME]" at bounding box center [238, 181] width 137 height 12
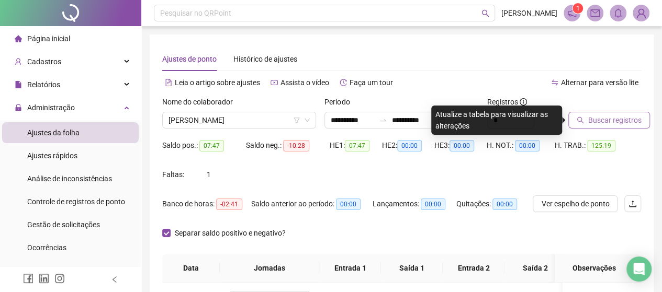
click at [601, 127] on button "Buscar registros" at bounding box center [609, 120] width 82 height 17
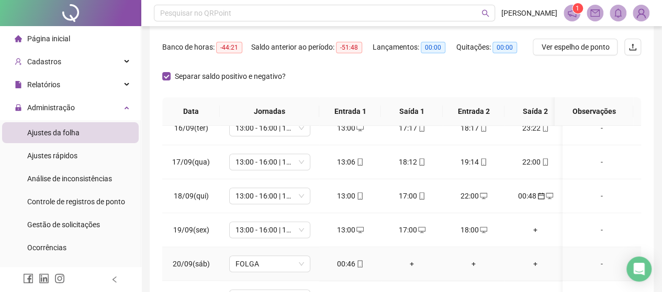
scroll to position [529, 0]
click at [340, 258] on div "00:46" at bounding box center [349, 264] width 45 height 12
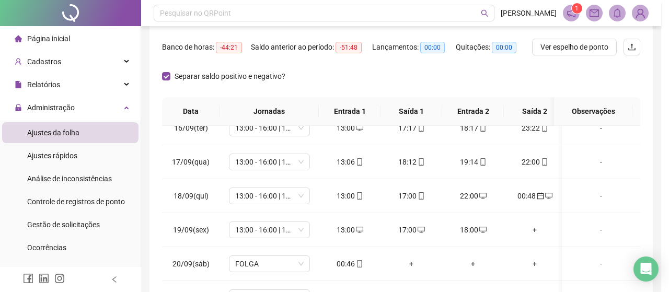
type input "**********"
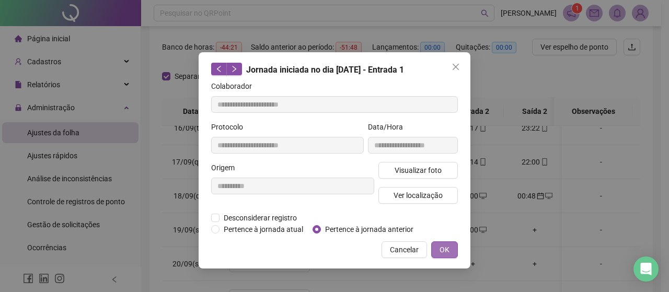
click at [446, 247] on span "OK" at bounding box center [445, 250] width 10 height 12
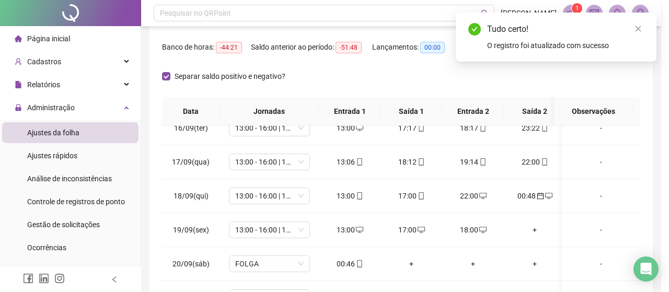
click at [452, 252] on div "**********" at bounding box center [334, 146] width 669 height 292
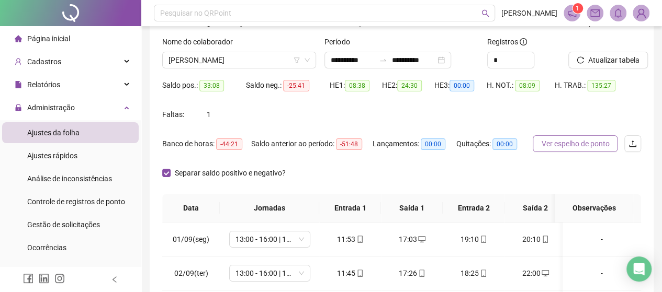
scroll to position [0, 0]
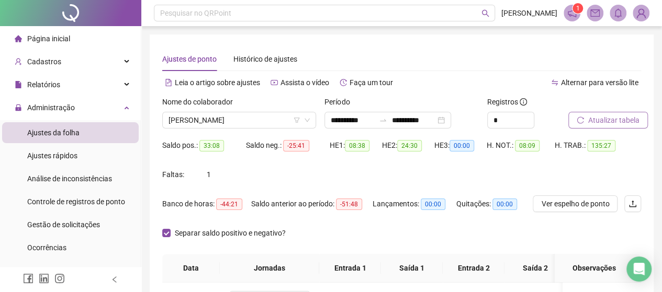
click at [615, 118] on span "Atualizar tabela" at bounding box center [613, 121] width 51 height 12
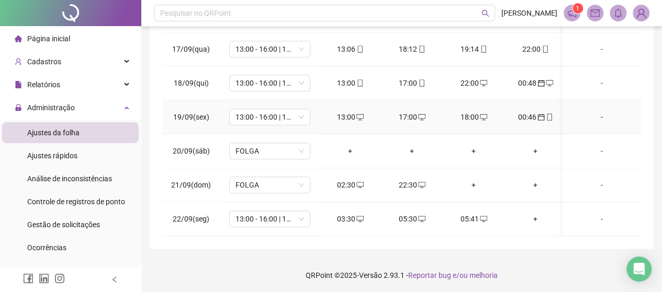
scroll to position [271, 0]
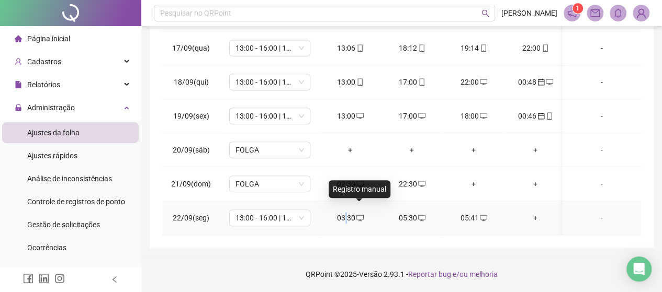
drag, startPoint x: 356, startPoint y: 210, endPoint x: 346, endPoint y: 213, distance: 9.9
click at [346, 213] on div "03:30" at bounding box center [349, 218] width 45 height 12
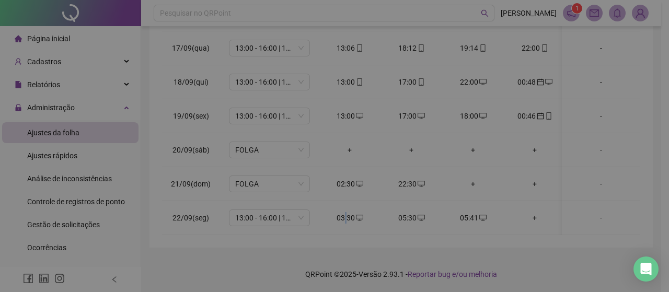
type input "**********"
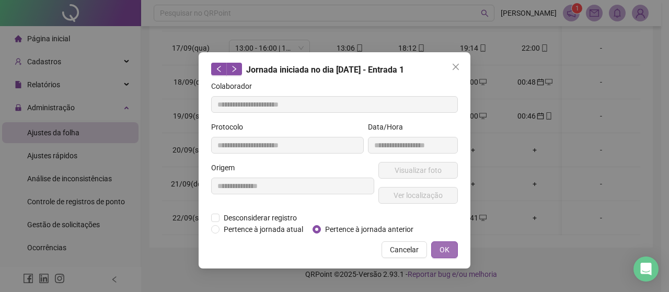
click at [447, 248] on span "OK" at bounding box center [445, 250] width 10 height 12
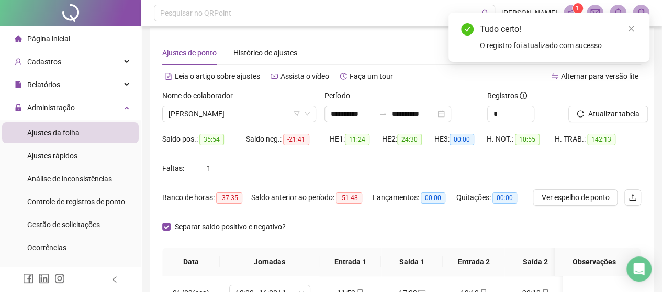
scroll to position [0, 0]
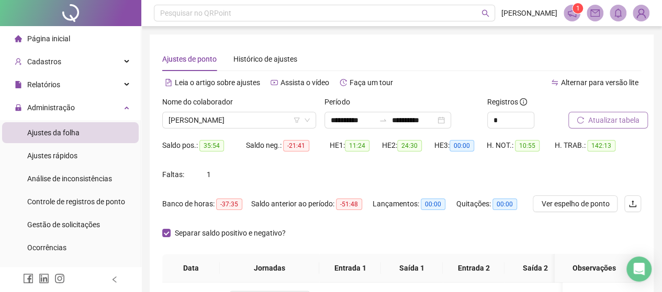
click at [620, 116] on span "Atualizar tabela" at bounding box center [613, 121] width 51 height 12
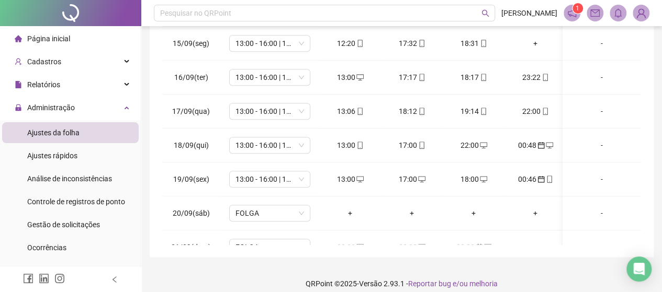
scroll to position [529, 0]
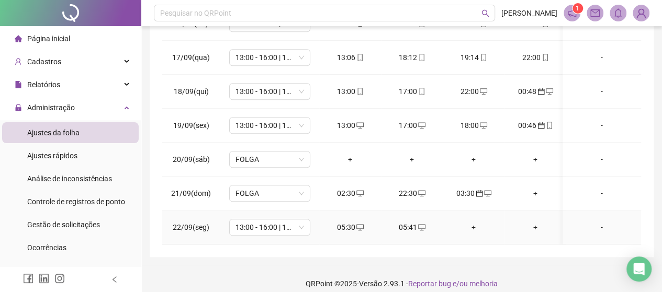
click at [412, 222] on div "05:41" at bounding box center [411, 228] width 45 height 12
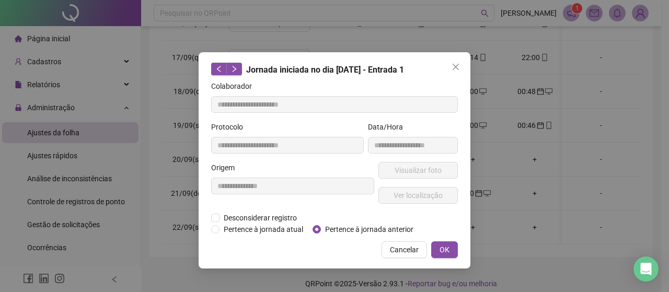
type input "**********"
drag, startPoint x: 446, startPoint y: 249, endPoint x: 484, endPoint y: 178, distance: 80.7
click at [447, 249] on span "OK" at bounding box center [445, 250] width 10 height 12
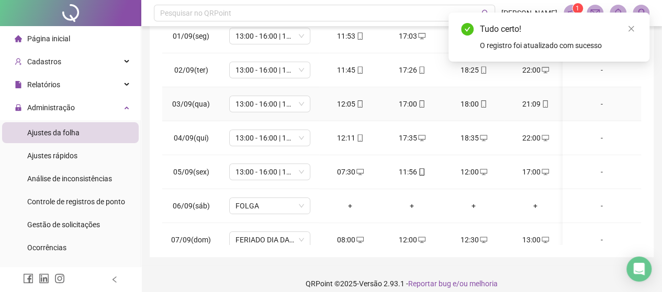
scroll to position [0, 0]
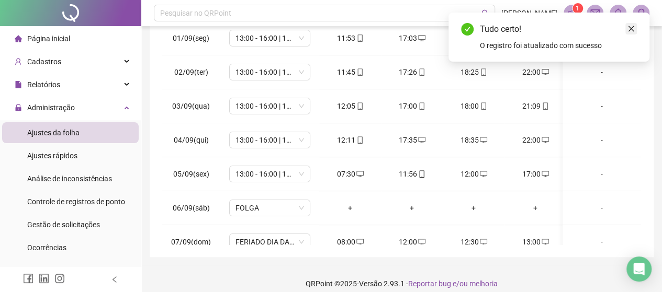
click at [634, 30] on link "Close" at bounding box center [631, 29] width 12 height 12
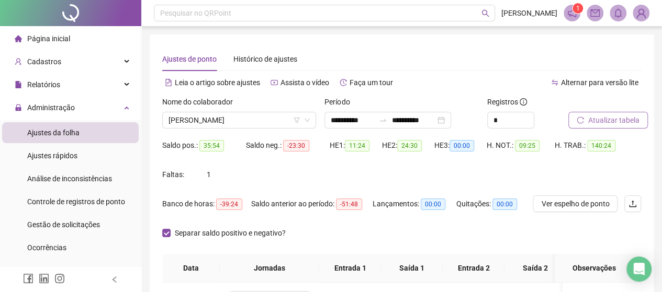
click at [600, 119] on span "Atualizar tabela" at bounding box center [613, 121] width 51 height 12
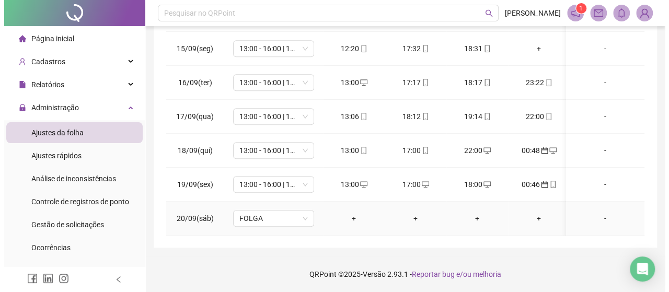
scroll to position [529, 0]
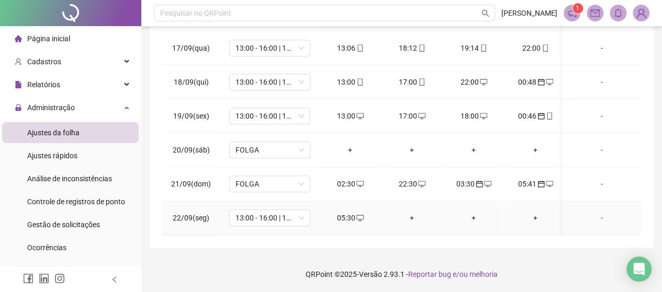
click at [349, 215] on div "05:30" at bounding box center [349, 218] width 45 height 12
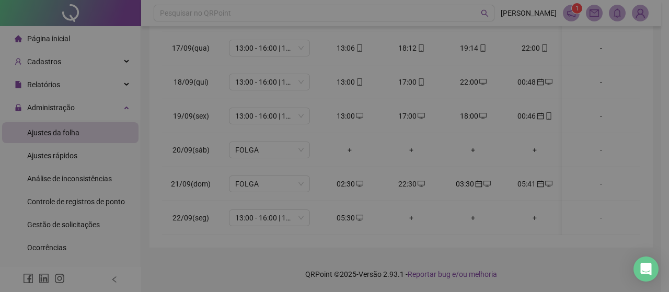
type input "**********"
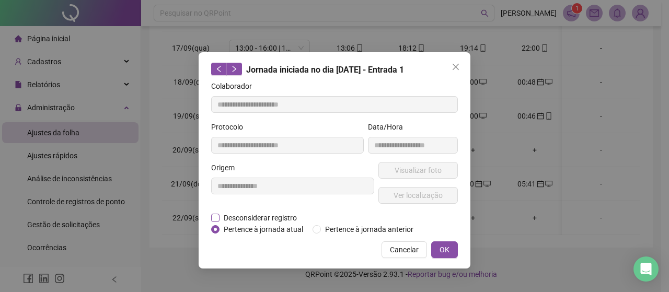
click at [225, 215] on span "Desconsiderar registro" at bounding box center [261, 218] width 82 height 12
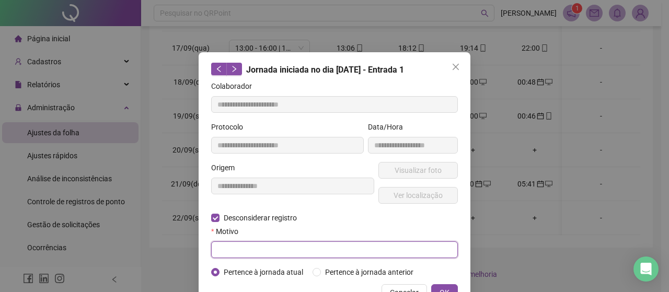
click at [230, 252] on input "text" at bounding box center [334, 250] width 247 height 17
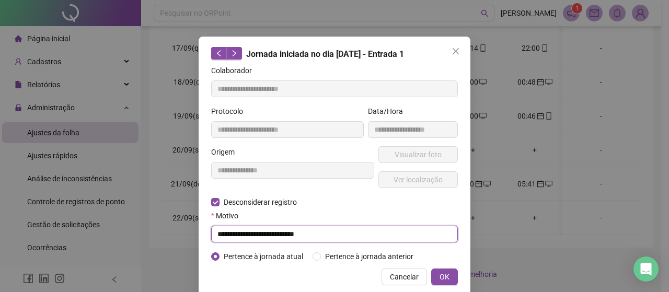
scroll to position [31, 0]
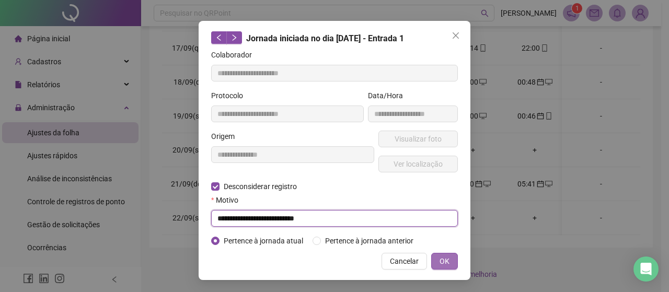
type input "**********"
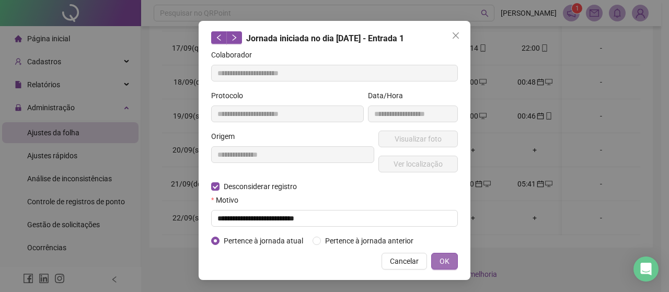
click at [443, 263] on span "OK" at bounding box center [445, 262] width 10 height 12
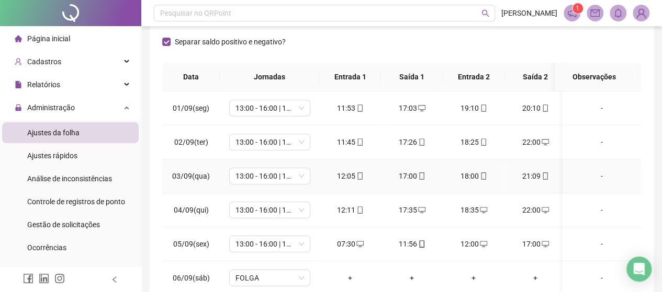
scroll to position [62, 0]
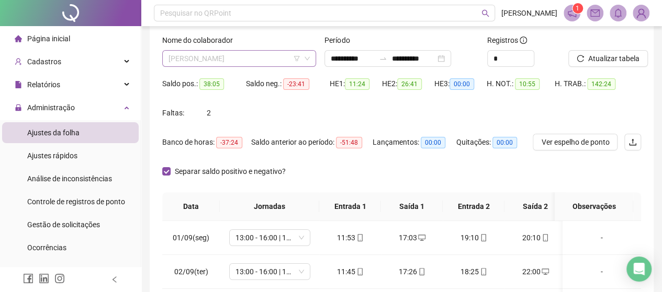
click at [221, 56] on span "[PERSON_NAME]" at bounding box center [238, 59] width 141 height 16
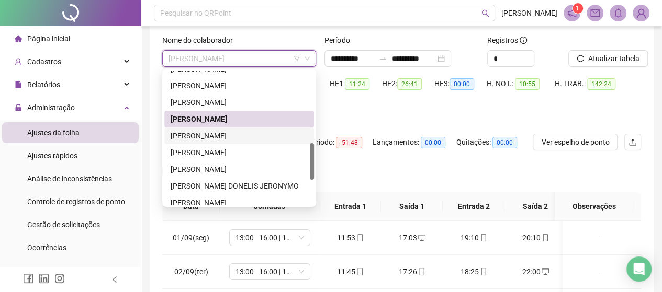
click at [203, 134] on div "[PERSON_NAME]" at bounding box center [238, 136] width 137 height 12
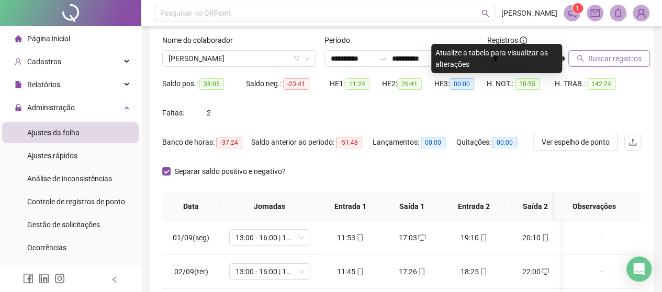
click at [602, 58] on span "Buscar registros" at bounding box center [614, 59] width 53 height 12
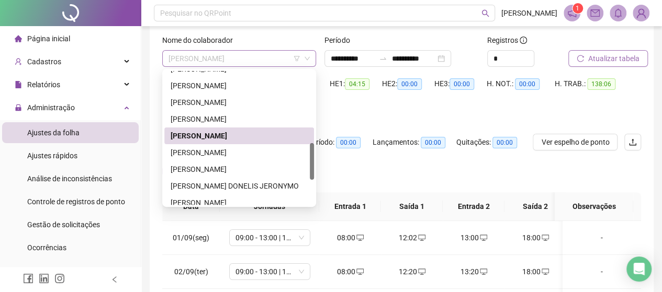
click at [255, 51] on span "[PERSON_NAME]" at bounding box center [238, 59] width 141 height 16
click at [203, 150] on div "[PERSON_NAME]" at bounding box center [238, 153] width 137 height 12
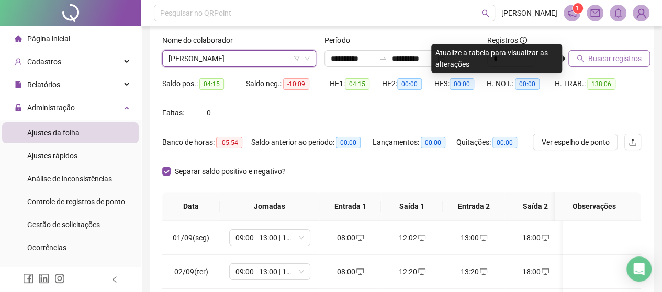
click at [584, 55] on button "Buscar registros" at bounding box center [609, 58] width 82 height 17
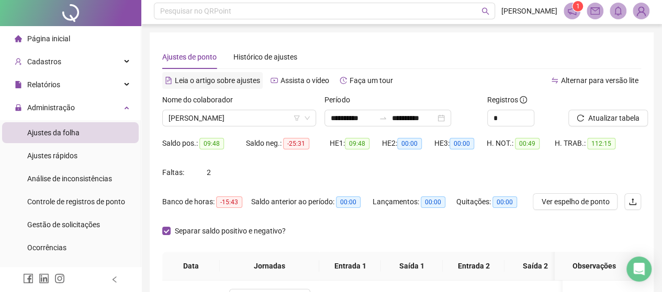
scroll to position [0, 0]
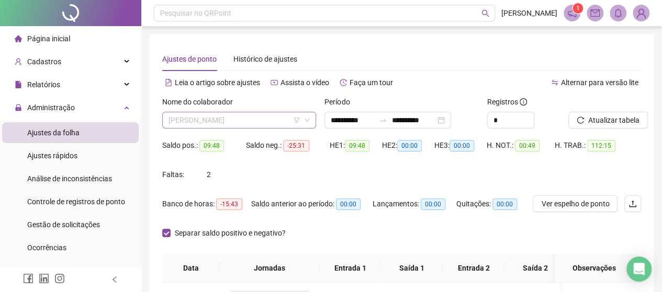
click at [220, 120] on span "[PERSON_NAME]" at bounding box center [238, 120] width 141 height 16
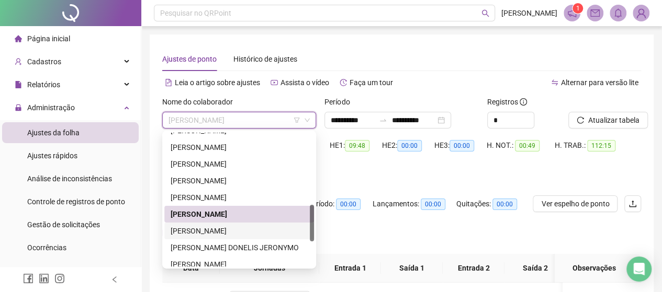
click at [207, 230] on div "[PERSON_NAME]" at bounding box center [238, 231] width 137 height 12
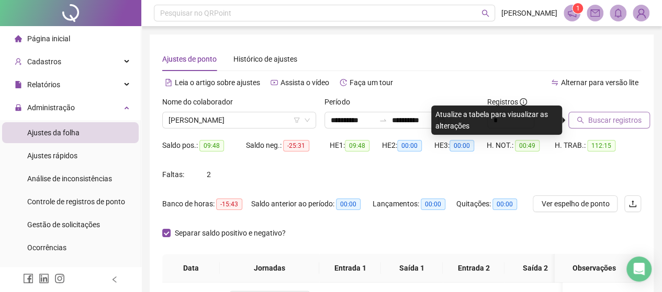
click at [612, 127] on button "Buscar registros" at bounding box center [609, 120] width 82 height 17
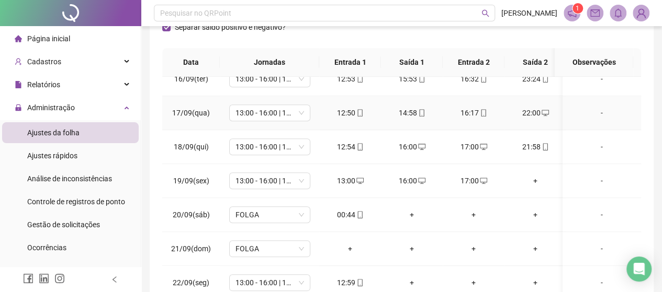
scroll to position [209, 0]
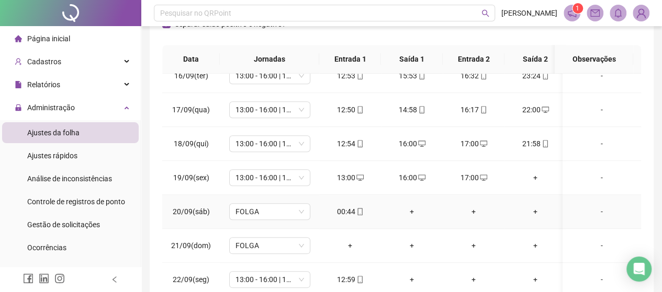
click at [347, 207] on div "00:44" at bounding box center [349, 212] width 45 height 12
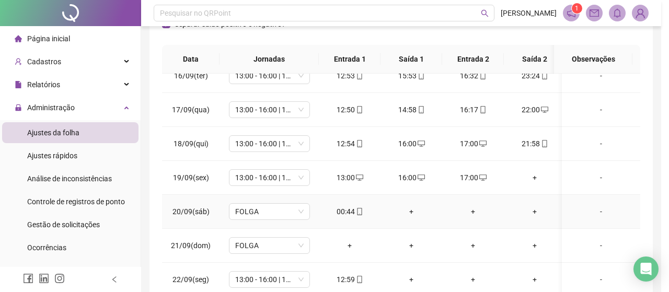
type input "**********"
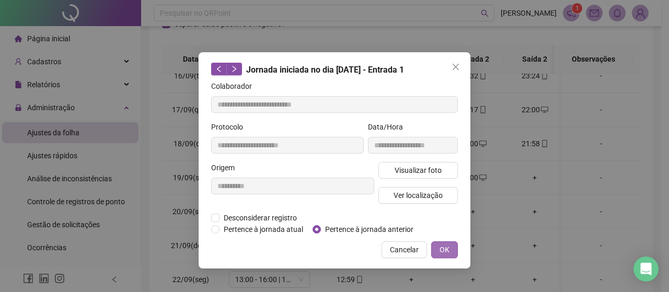
click at [448, 254] on span "OK" at bounding box center [445, 250] width 10 height 12
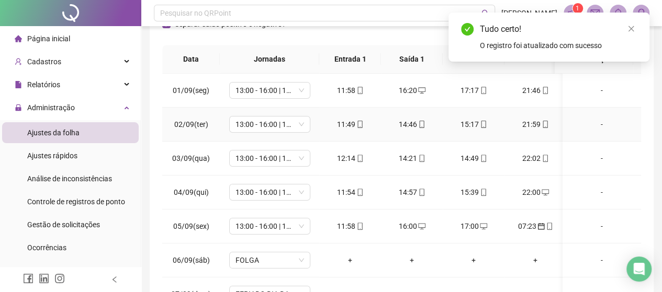
scroll to position [0, 0]
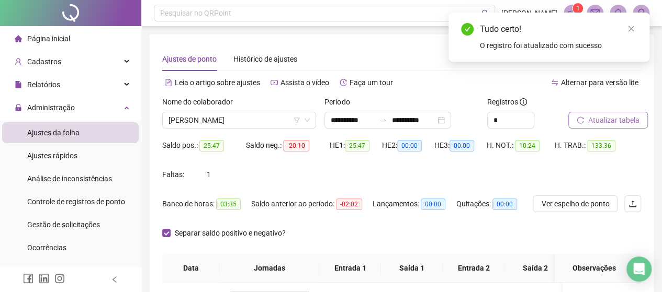
click at [600, 126] on span "Atualizar tabela" at bounding box center [613, 121] width 51 height 12
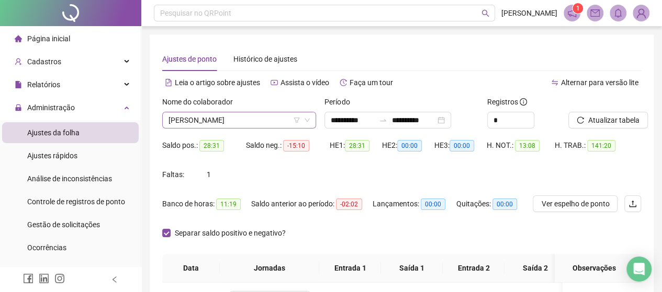
click at [190, 120] on span "[PERSON_NAME]" at bounding box center [238, 120] width 141 height 16
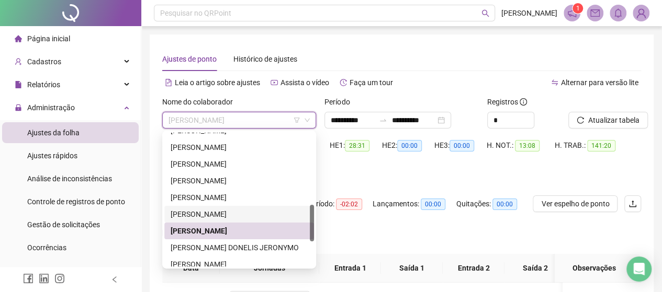
click at [223, 207] on div "[PERSON_NAME]" at bounding box center [239, 214] width 150 height 17
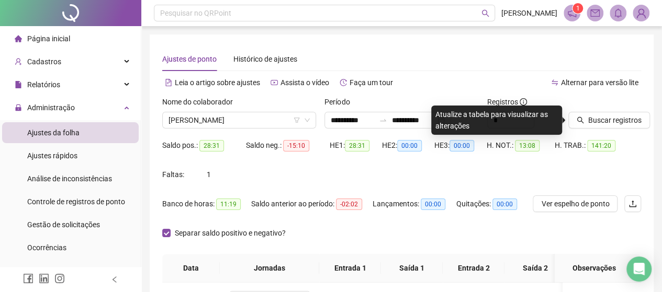
click at [604, 133] on div "Buscar registros" at bounding box center [604, 116] width 81 height 41
click at [604, 128] on button "Buscar registros" at bounding box center [609, 120] width 82 height 17
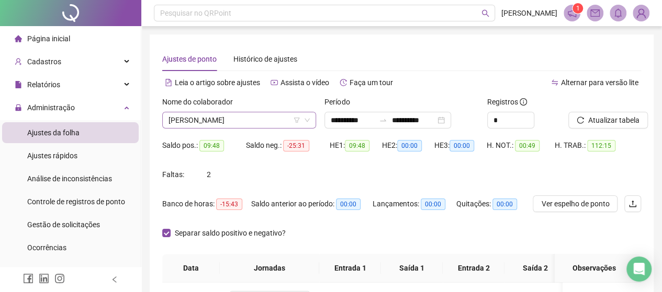
click at [246, 120] on span "[PERSON_NAME]" at bounding box center [238, 120] width 141 height 16
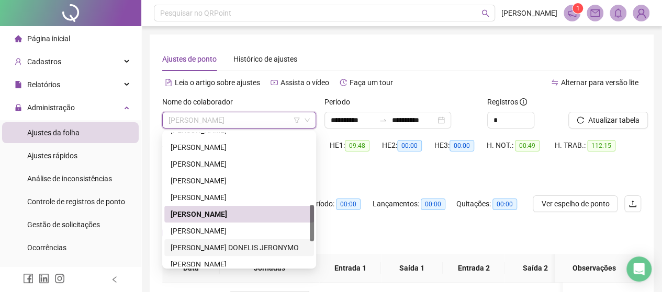
click at [212, 251] on div "[PERSON_NAME] DONELIS JERONYMO" at bounding box center [238, 248] width 137 height 12
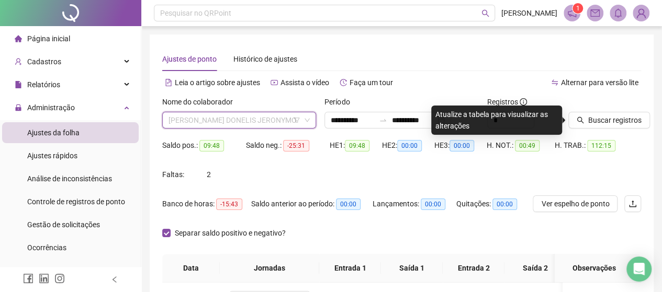
click at [250, 122] on span "[PERSON_NAME] DONELIS JERONYMO" at bounding box center [238, 120] width 141 height 16
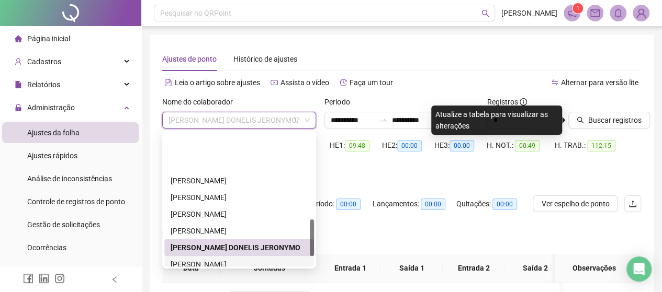
scroll to position [351, 0]
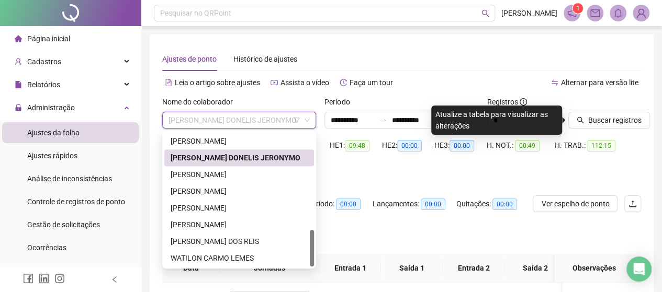
click at [225, 156] on div "[PERSON_NAME] DONELIS JERONYMO" at bounding box center [238, 158] width 137 height 12
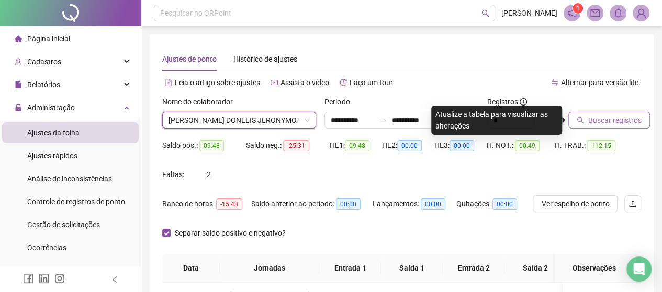
click at [596, 118] on span "Buscar registros" at bounding box center [614, 121] width 53 height 12
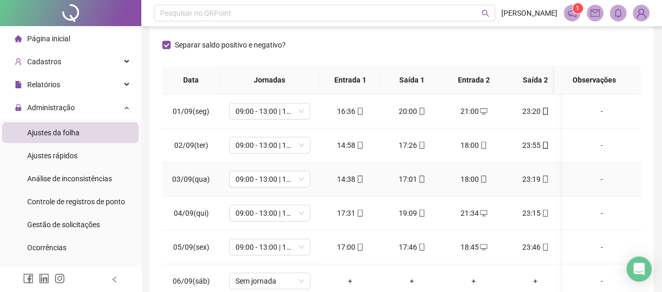
scroll to position [52, 0]
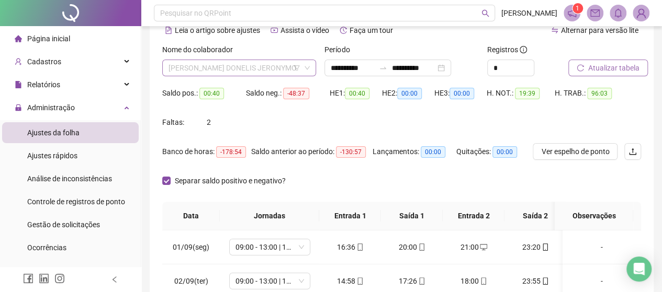
click at [270, 67] on span "[PERSON_NAME] DONELIS JERONYMO" at bounding box center [238, 68] width 141 height 16
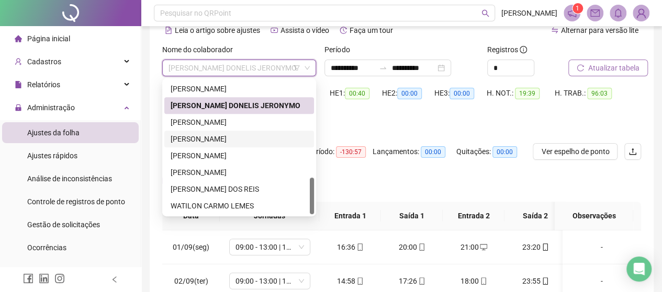
click at [223, 138] on div "[PERSON_NAME]" at bounding box center [238, 139] width 137 height 12
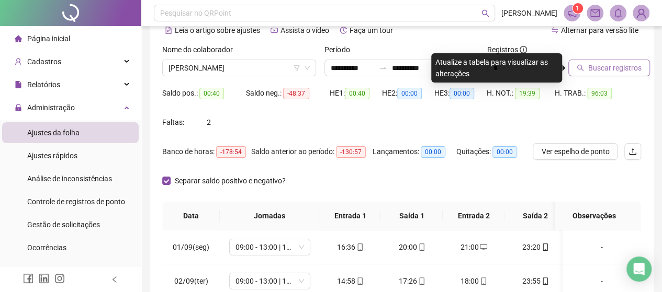
click at [599, 64] on span "Buscar registros" at bounding box center [614, 68] width 53 height 12
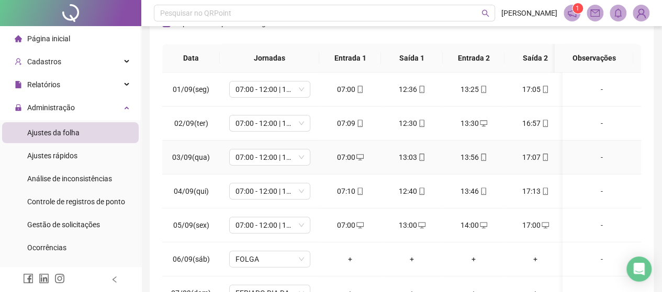
scroll to position [62, 0]
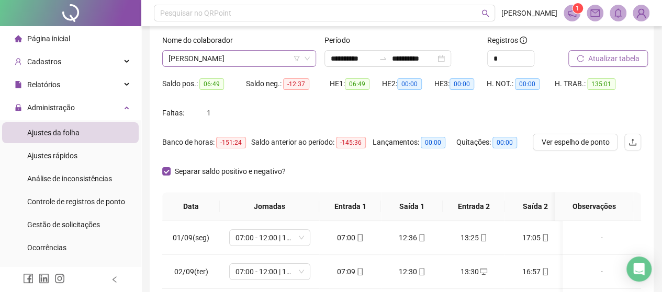
click at [247, 59] on span "[PERSON_NAME]" at bounding box center [238, 59] width 141 height 16
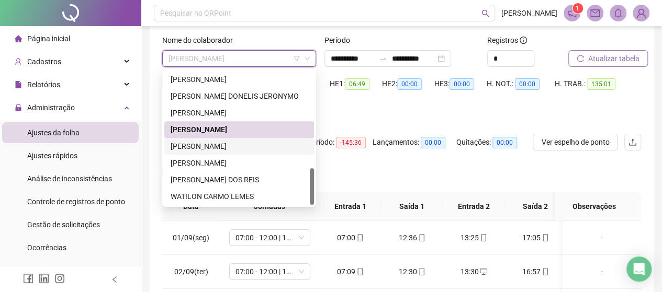
click at [240, 149] on div "[PERSON_NAME]" at bounding box center [238, 147] width 137 height 12
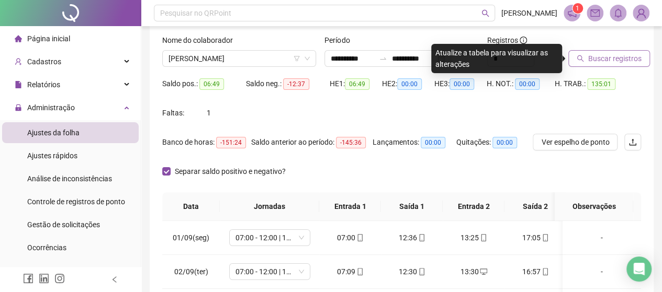
click at [610, 56] on span "Buscar registros" at bounding box center [614, 59] width 53 height 12
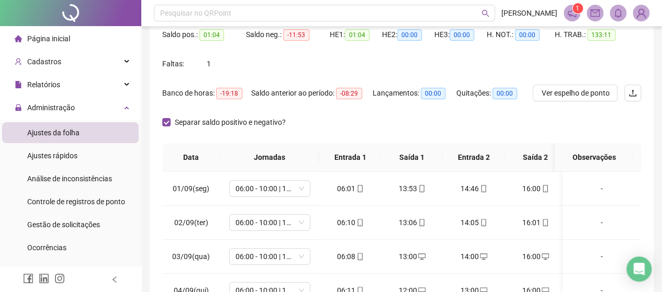
scroll to position [0, 0]
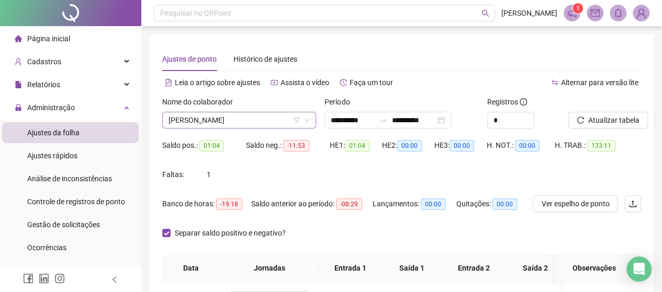
click at [219, 120] on span "[PERSON_NAME]" at bounding box center [238, 120] width 141 height 16
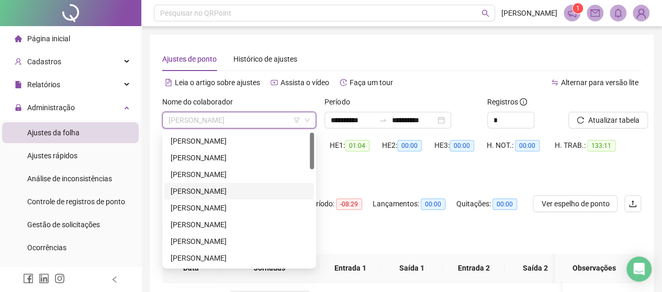
click at [201, 197] on div "[PERSON_NAME]" at bounding box center [238, 192] width 137 height 12
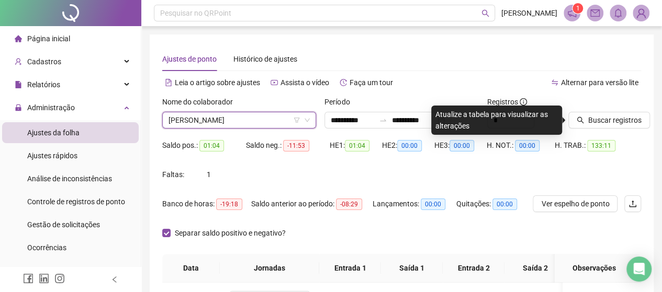
click at [236, 110] on div "Nome do colaborador" at bounding box center [239, 104] width 154 height 16
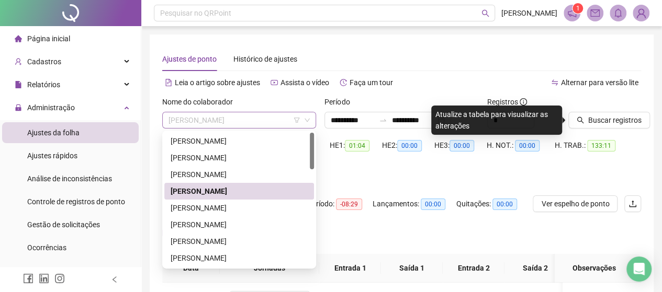
click at [237, 119] on span "[PERSON_NAME]" at bounding box center [238, 120] width 141 height 16
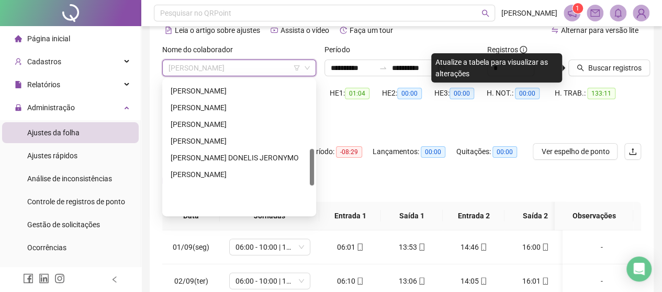
scroll to position [247, 0]
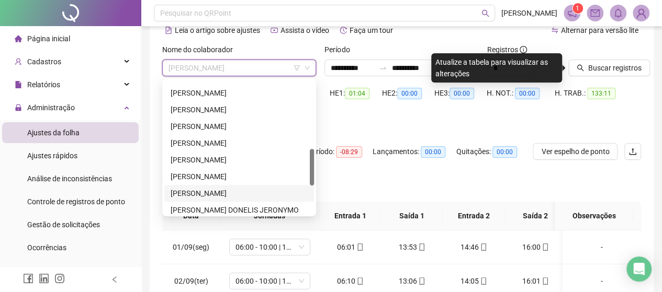
click at [212, 190] on div "[PERSON_NAME]" at bounding box center [238, 194] width 137 height 12
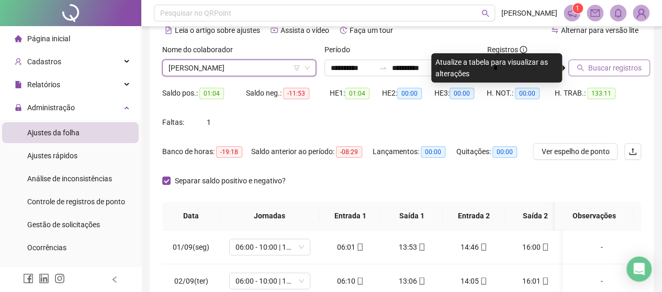
click at [619, 73] on span "Buscar registros" at bounding box center [614, 68] width 53 height 12
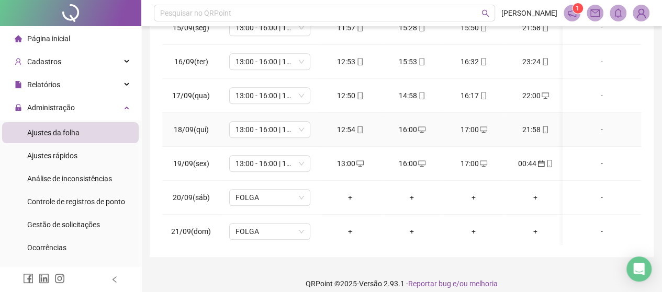
scroll to position [372, 0]
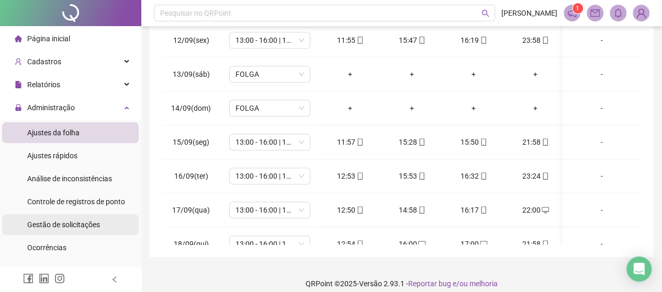
click at [61, 231] on div "Gestão de solicitações" at bounding box center [63, 224] width 73 height 21
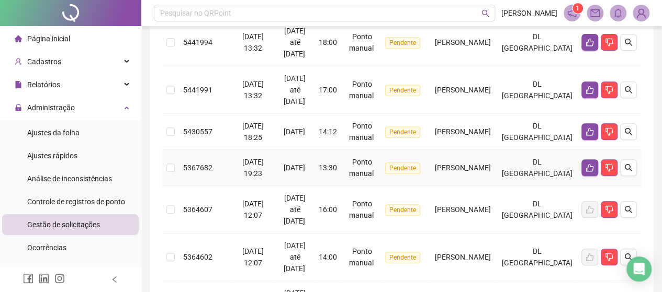
scroll to position [157, 0]
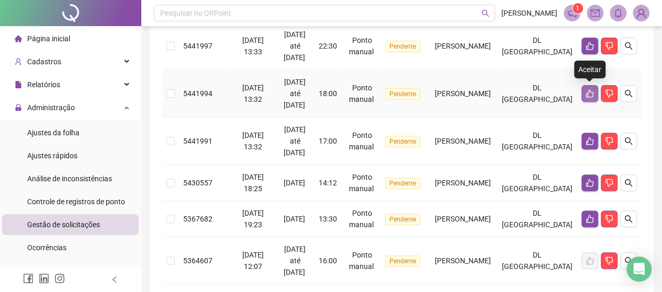
click at [589, 88] on button "button" at bounding box center [589, 93] width 17 height 17
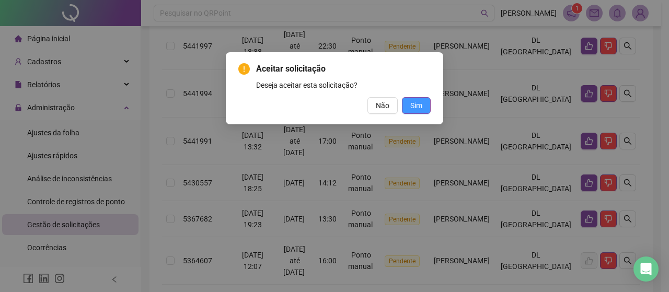
click at [428, 109] on button "Sim" at bounding box center [416, 105] width 29 height 17
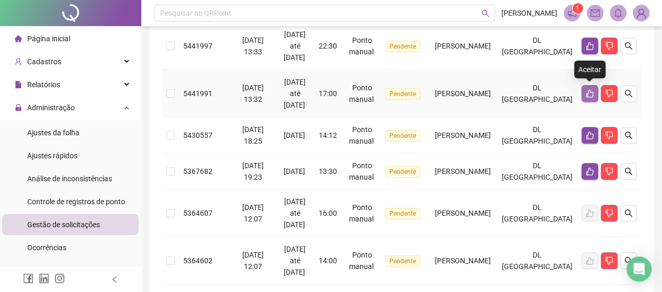
click at [589, 87] on button "button" at bounding box center [589, 93] width 17 height 17
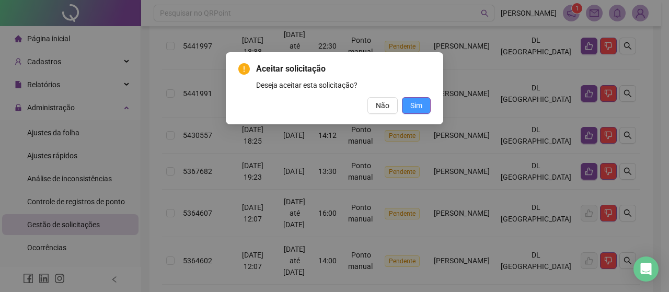
click at [410, 110] on button "Sim" at bounding box center [416, 105] width 29 height 17
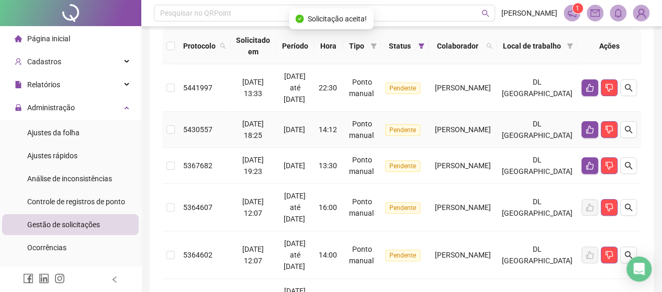
scroll to position [52, 0]
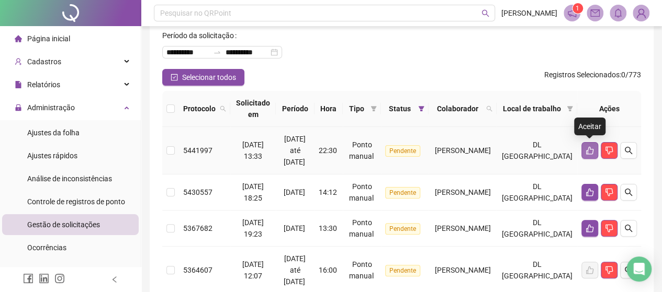
click at [593, 147] on button "button" at bounding box center [589, 150] width 17 height 17
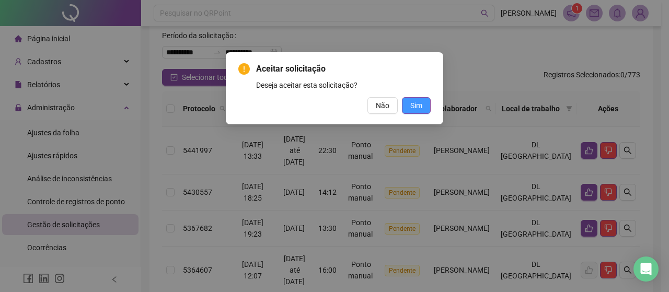
click at [415, 109] on span "Sim" at bounding box center [417, 106] width 12 height 12
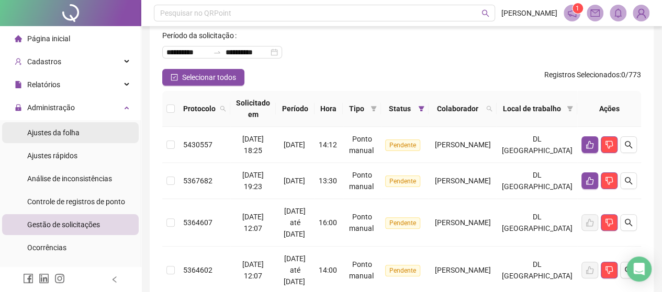
click at [68, 134] on span "Ajustes da folha" at bounding box center [53, 133] width 52 height 8
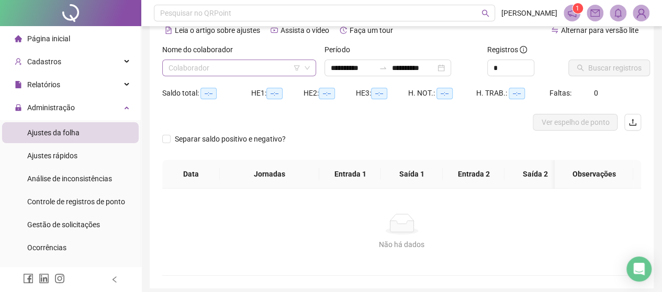
click at [217, 74] on input "search" at bounding box center [234, 68] width 132 height 16
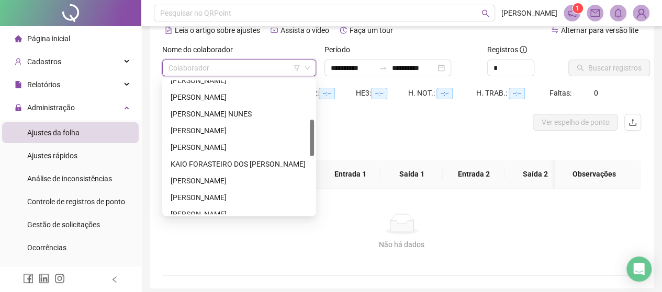
scroll to position [247, 0]
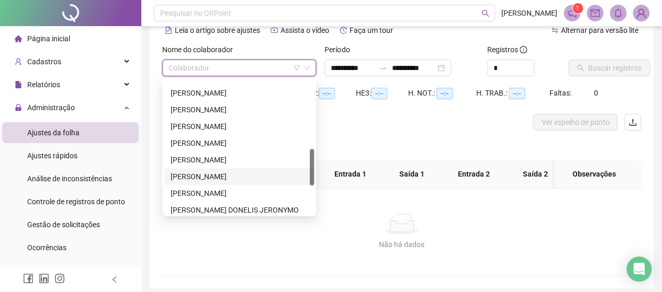
click at [224, 176] on div "[PERSON_NAME]" at bounding box center [238, 177] width 137 height 12
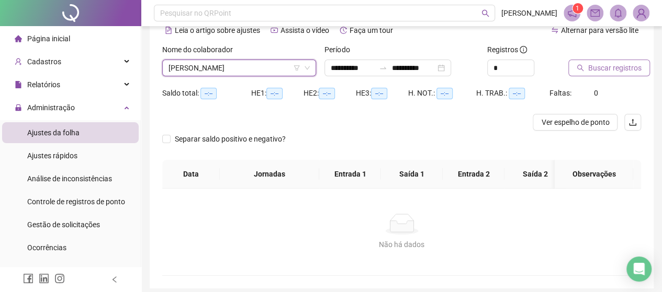
click at [618, 63] on span "Buscar registros" at bounding box center [614, 68] width 53 height 12
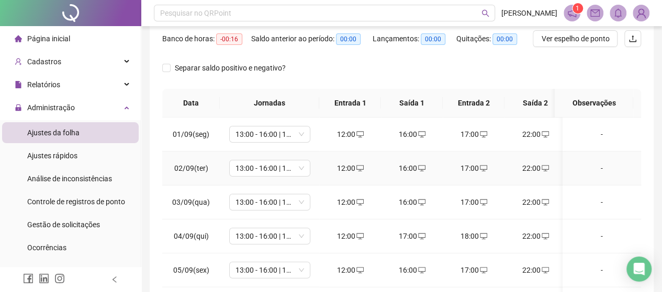
scroll to position [0, 0]
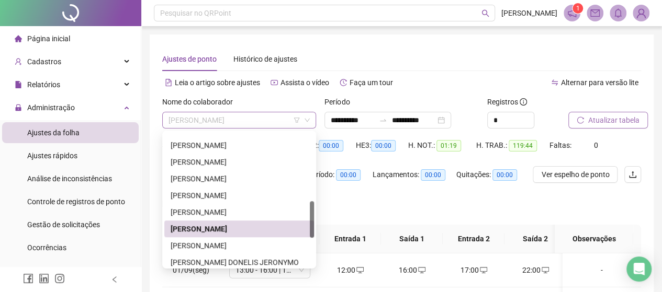
click at [256, 121] on span "[PERSON_NAME]" at bounding box center [238, 120] width 141 height 16
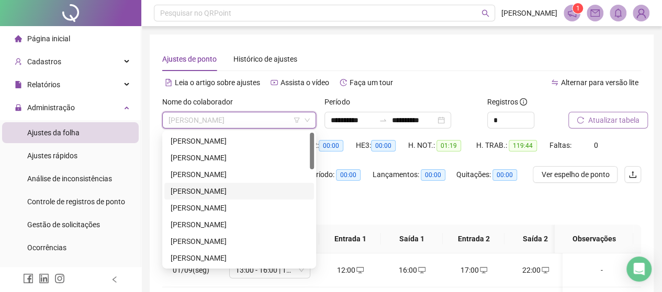
scroll to position [105, 0]
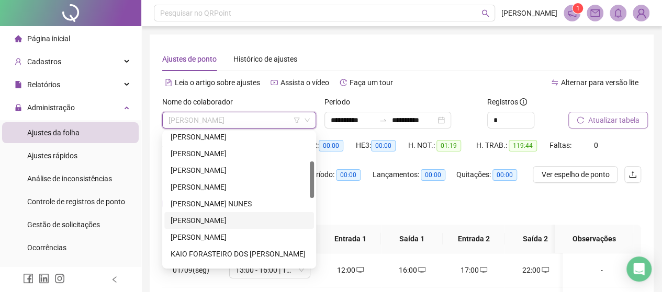
drag, startPoint x: 203, startPoint y: 222, endPoint x: 231, endPoint y: 208, distance: 31.6
click at [206, 222] on div "[PERSON_NAME]" at bounding box center [238, 221] width 137 height 12
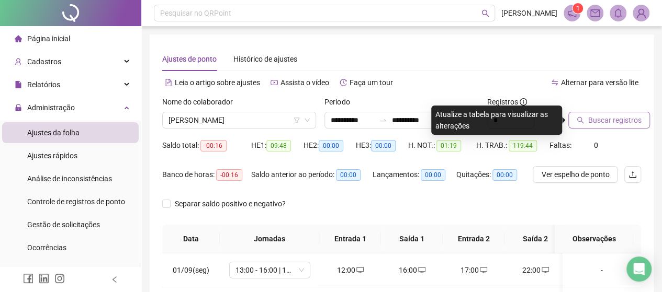
click at [609, 118] on span "Buscar registros" at bounding box center [614, 121] width 53 height 12
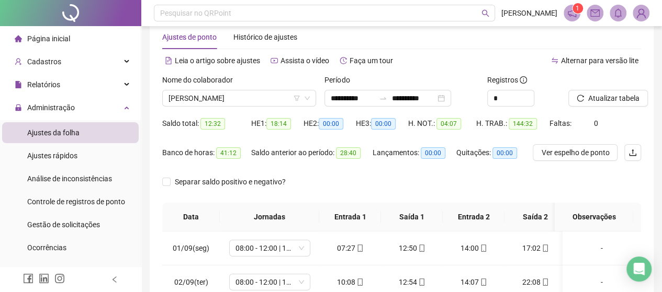
scroll to position [0, 0]
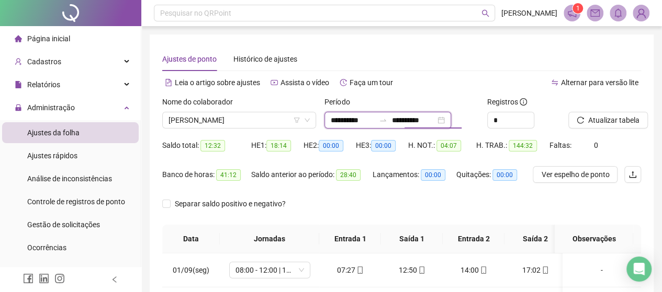
click at [431, 119] on input "**********" at bounding box center [413, 121] width 44 height 12
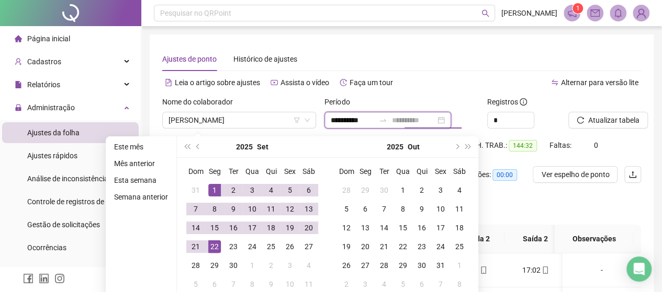
type input "**********"
click at [208, 247] on div "22" at bounding box center [214, 247] width 13 height 13
type input "**********"
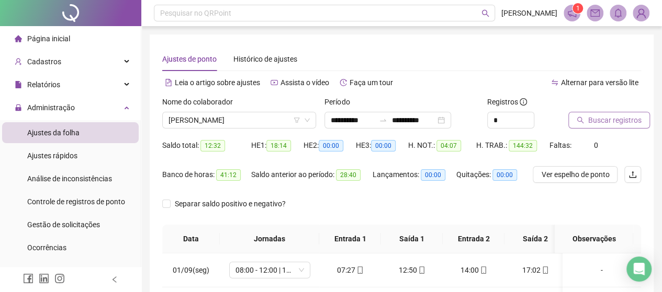
click at [629, 123] on span "Buscar registros" at bounding box center [614, 121] width 53 height 12
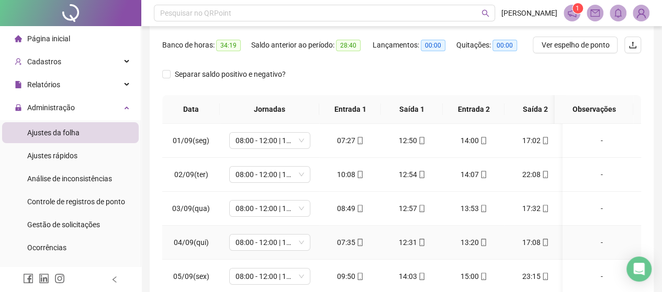
scroll to position [32, 0]
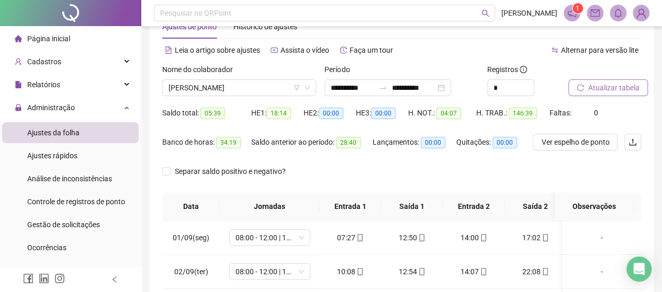
click at [619, 85] on span "Atualizar tabela" at bounding box center [613, 88] width 51 height 12
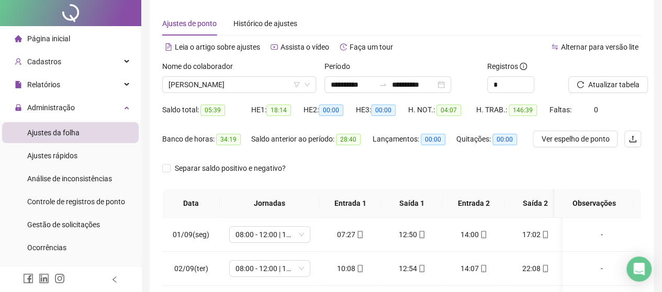
scroll to position [0, 0]
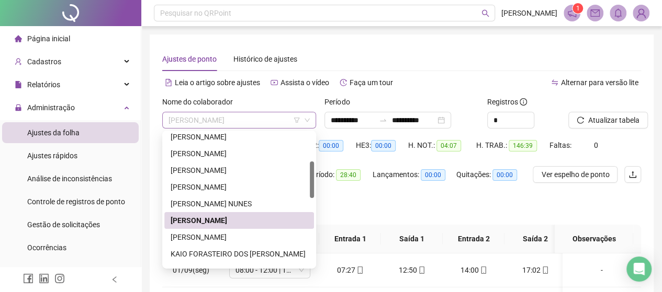
click at [225, 118] on span "[PERSON_NAME]" at bounding box center [238, 120] width 141 height 16
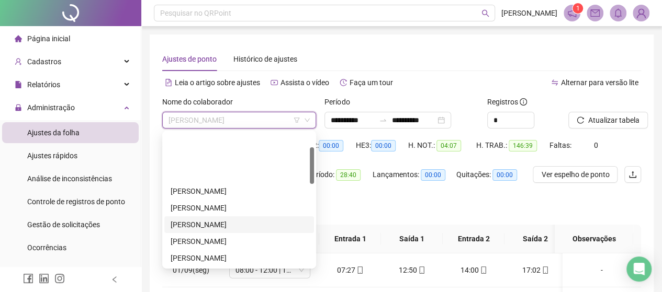
scroll to position [209, 0]
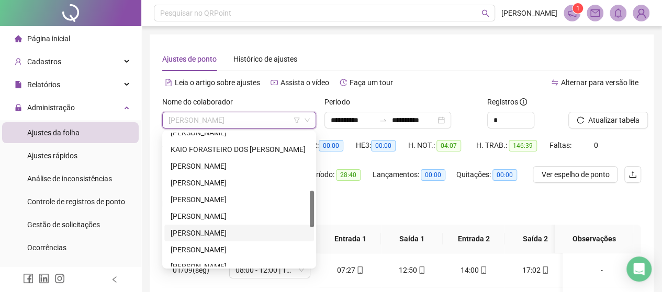
click at [230, 240] on div "[PERSON_NAME]" at bounding box center [239, 233] width 150 height 17
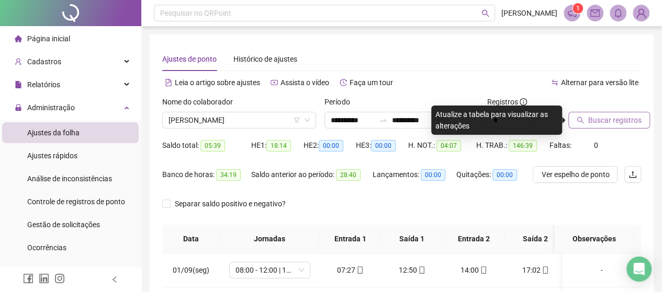
click at [608, 117] on span "Buscar registros" at bounding box center [614, 121] width 53 height 12
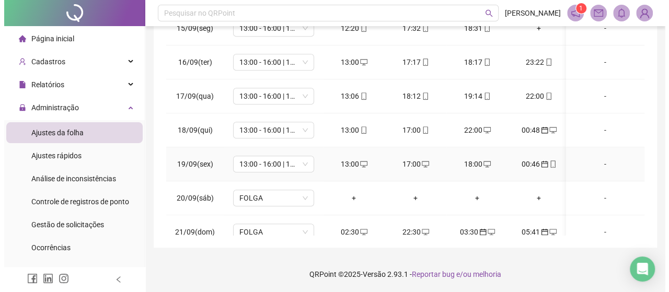
scroll to position [529, 0]
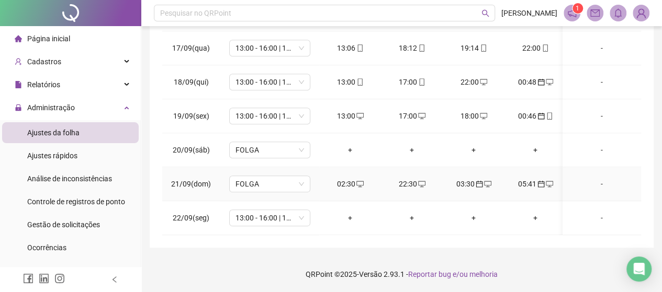
click at [405, 178] on div "22:30" at bounding box center [411, 184] width 45 height 12
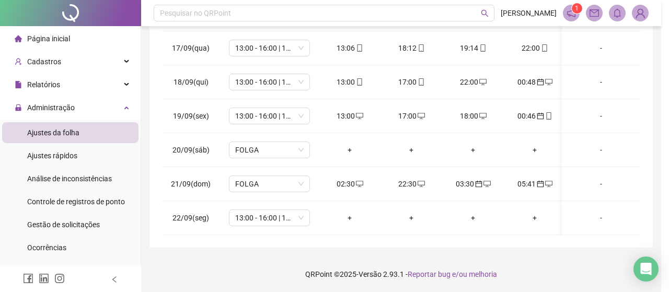
type input "**********"
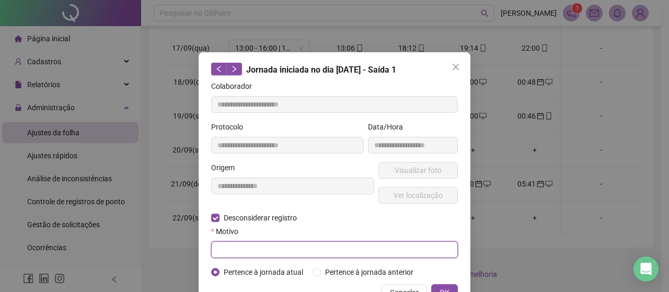
click at [229, 246] on input "text" at bounding box center [334, 250] width 247 height 17
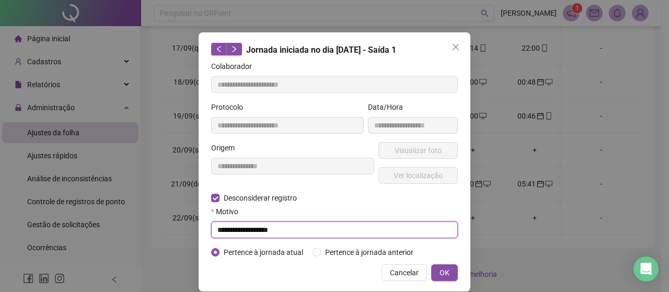
scroll to position [31, 0]
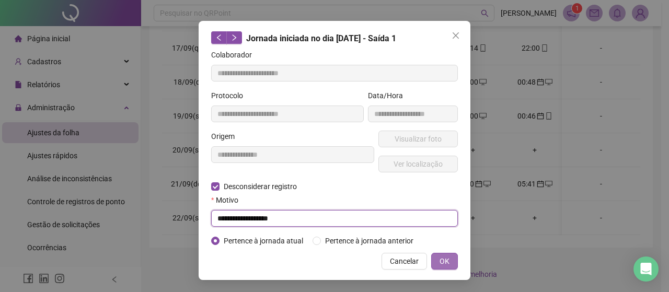
type input "**********"
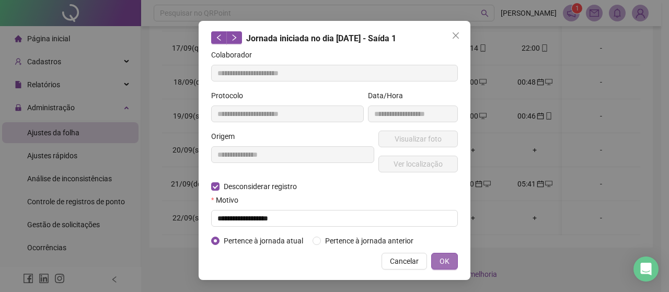
click at [440, 260] on span "OK" at bounding box center [445, 262] width 10 height 12
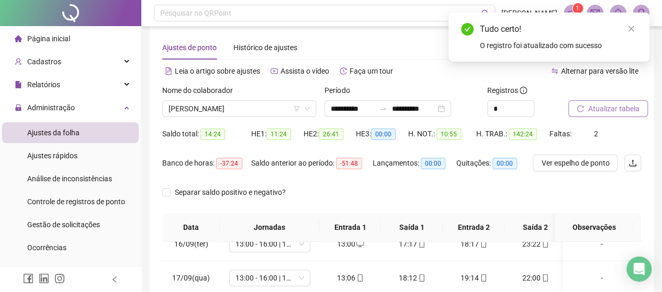
scroll to position [0, 0]
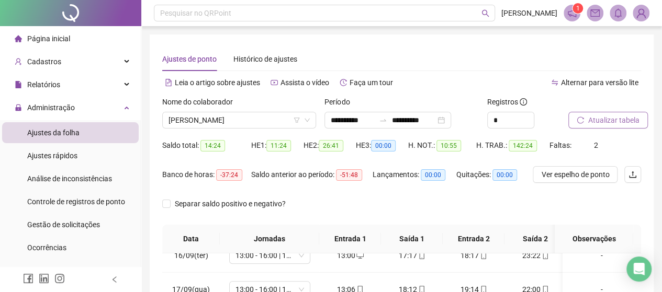
click at [617, 116] on span "Atualizar tabela" at bounding box center [613, 121] width 51 height 12
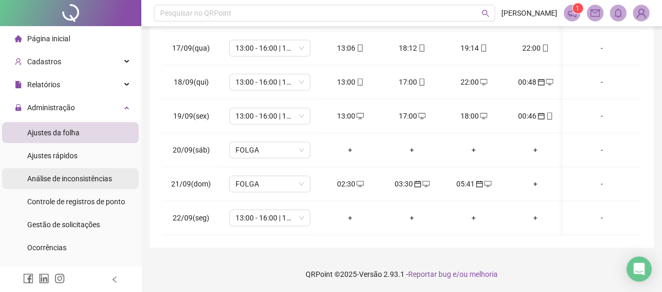
scroll to position [105, 0]
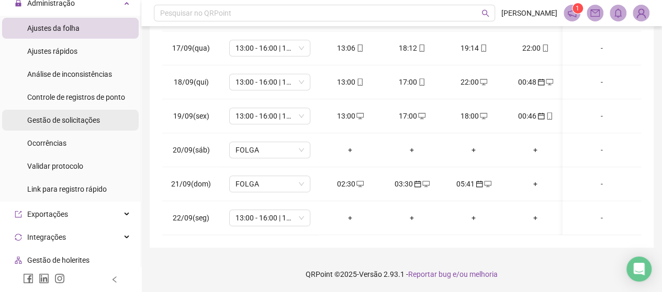
click at [78, 126] on div "Gestão de solicitações" at bounding box center [63, 120] width 73 height 21
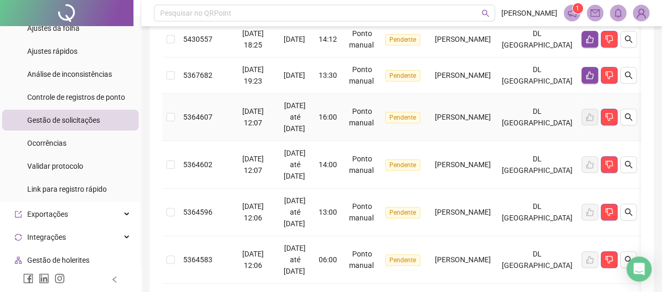
scroll to position [32, 0]
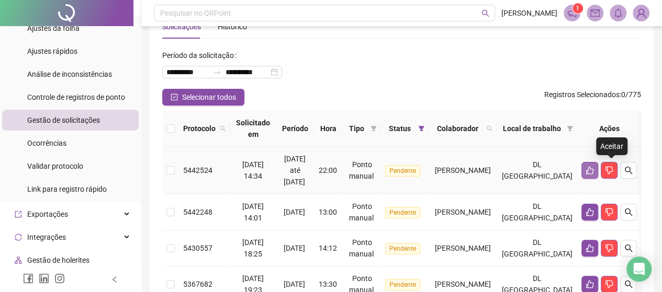
click at [594, 167] on icon "like" at bounding box center [589, 170] width 8 height 8
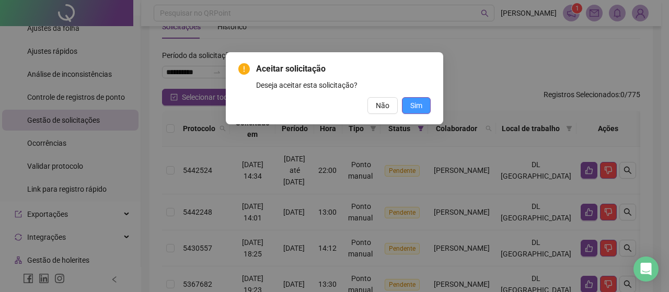
click at [413, 100] on span "Sim" at bounding box center [417, 106] width 12 height 12
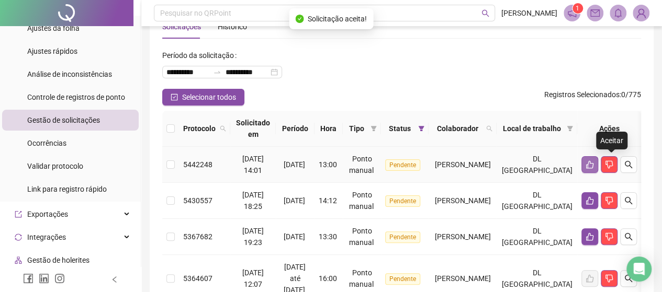
click at [594, 162] on icon "like" at bounding box center [589, 165] width 8 height 8
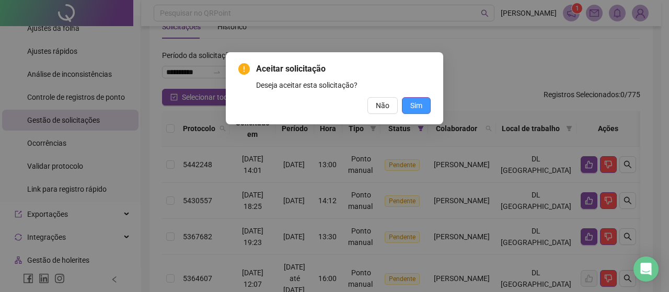
click at [414, 105] on span "Sim" at bounding box center [417, 106] width 12 height 12
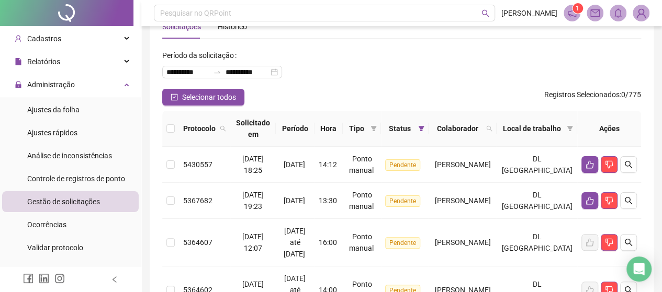
scroll to position [14, 0]
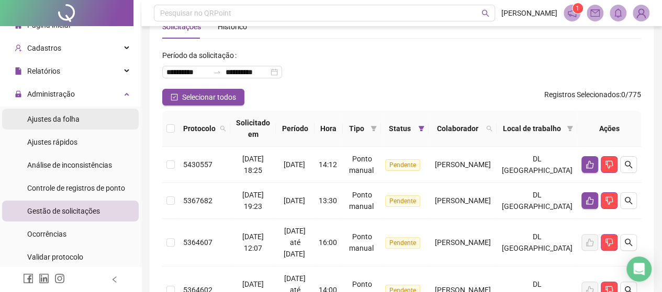
click at [77, 109] on div "Ajustes da folha" at bounding box center [53, 119] width 52 height 21
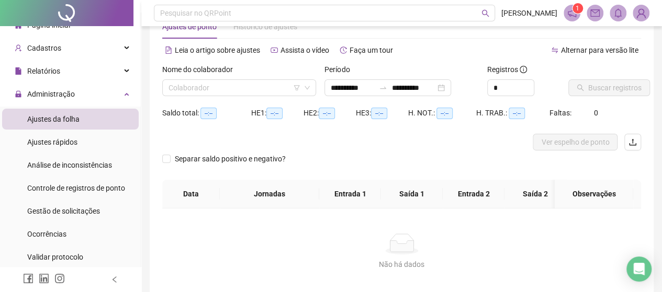
type input "**********"
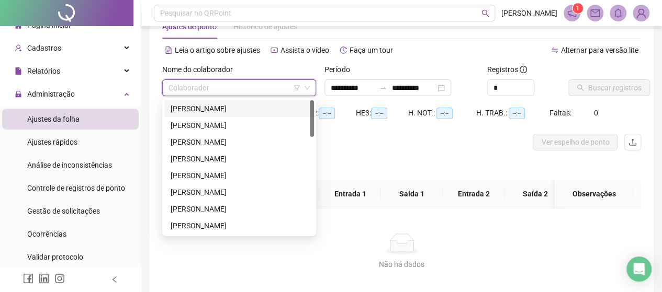
click at [208, 86] on input "search" at bounding box center [234, 88] width 132 height 16
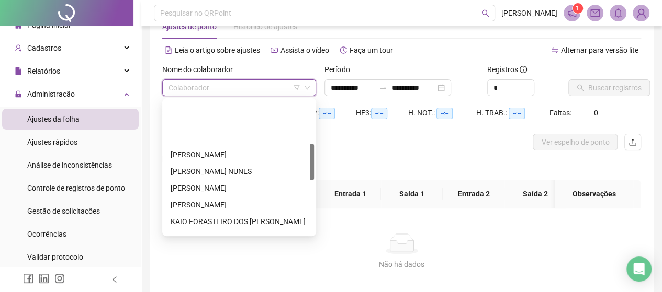
scroll to position [209, 0]
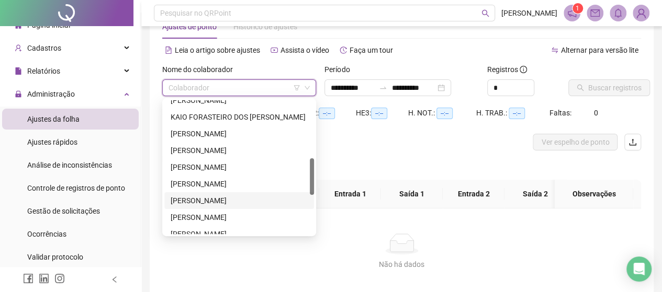
click at [214, 196] on div "[PERSON_NAME]" at bounding box center [238, 201] width 137 height 12
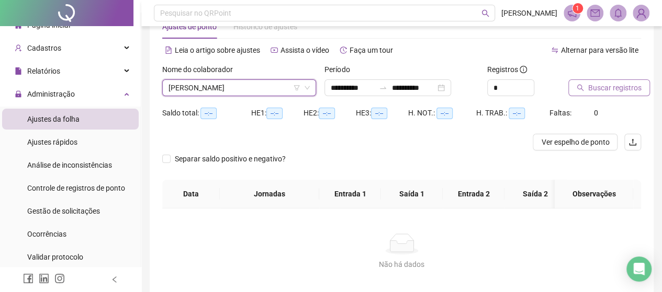
click at [604, 86] on span "Buscar registros" at bounding box center [614, 88] width 53 height 12
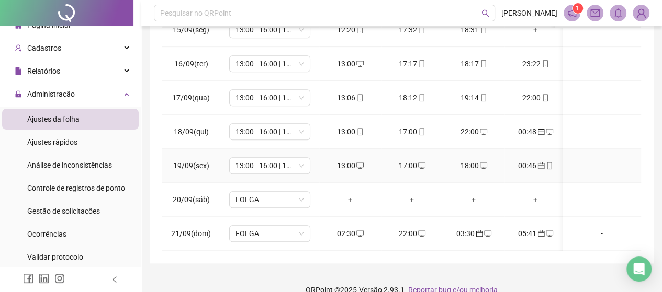
scroll to position [242, 0]
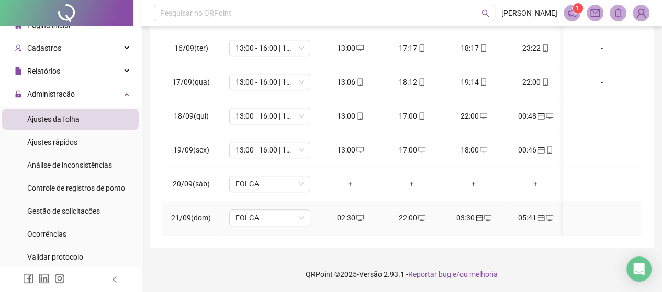
click at [346, 212] on div "02:30" at bounding box center [349, 218] width 45 height 12
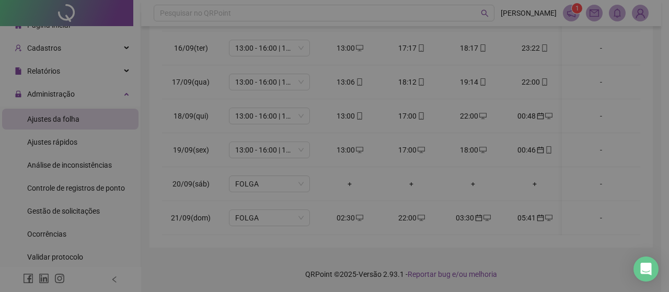
type input "**********"
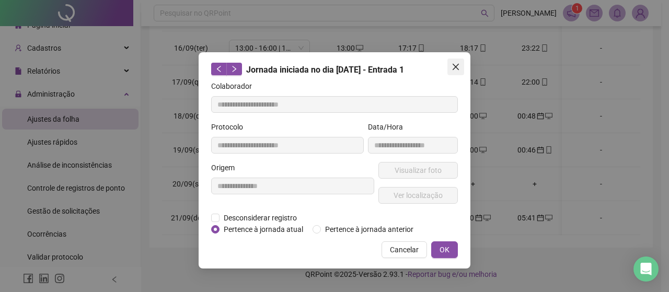
click at [459, 70] on icon "close" at bounding box center [456, 67] width 8 height 8
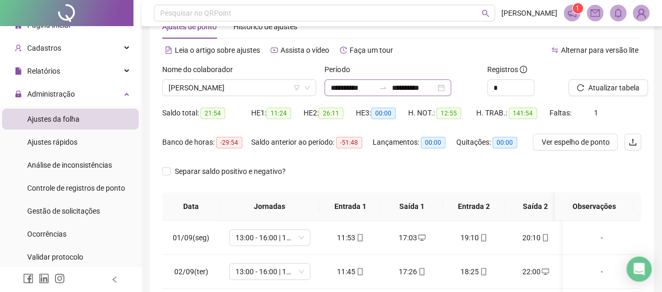
scroll to position [0, 0]
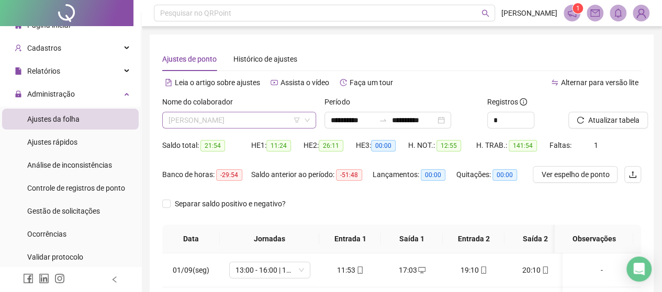
click at [209, 122] on span "[PERSON_NAME]" at bounding box center [238, 120] width 141 height 16
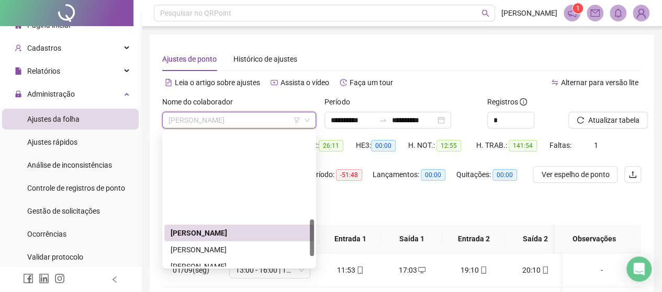
scroll to position [314, 0]
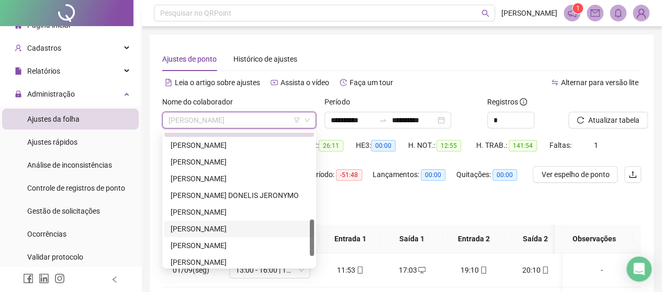
click at [198, 226] on div "[PERSON_NAME]" at bounding box center [238, 229] width 137 height 12
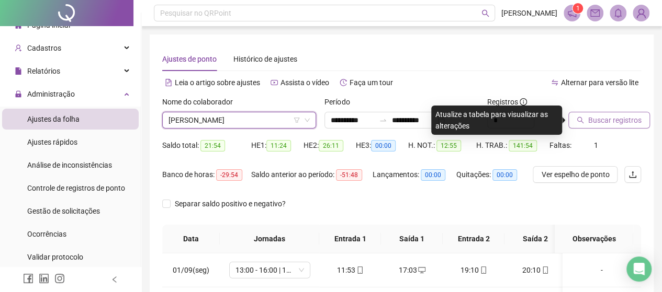
click at [597, 119] on span "Buscar registros" at bounding box center [614, 121] width 53 height 12
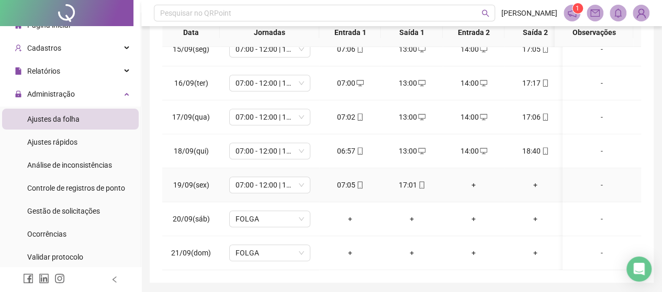
scroll to position [242, 0]
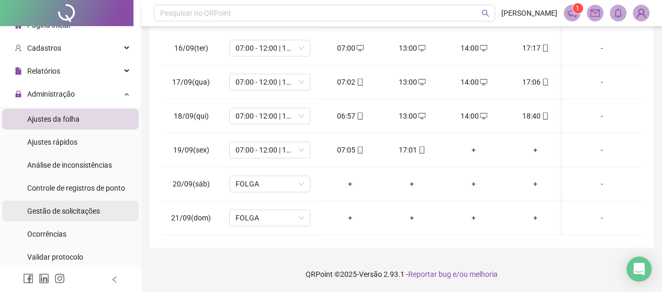
click at [46, 219] on div "Gestão de solicitações" at bounding box center [63, 211] width 73 height 21
